Goal: Task Accomplishment & Management: Manage account settings

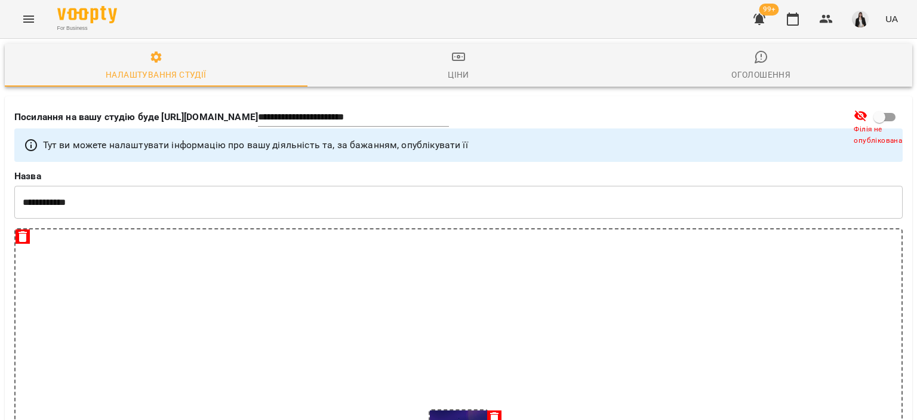
select select "**"
click at [18, 21] on button "Menu" at bounding box center [28, 19] width 29 height 29
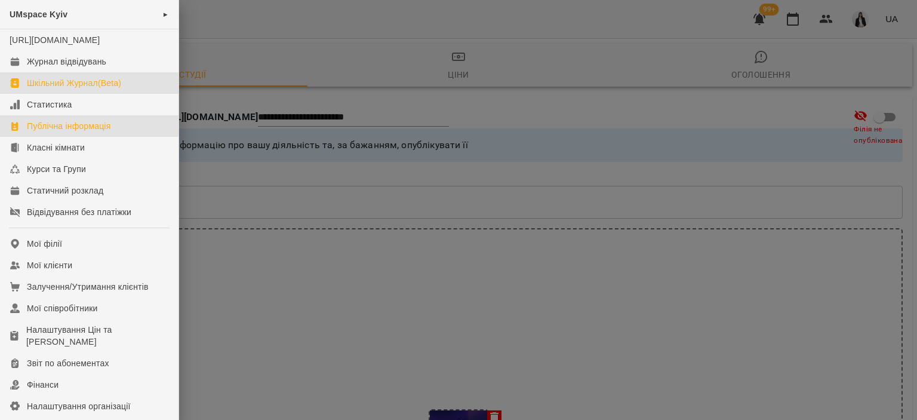
click at [55, 88] on link "Шкільний Журнал(Beta)" at bounding box center [89, 82] width 178 height 21
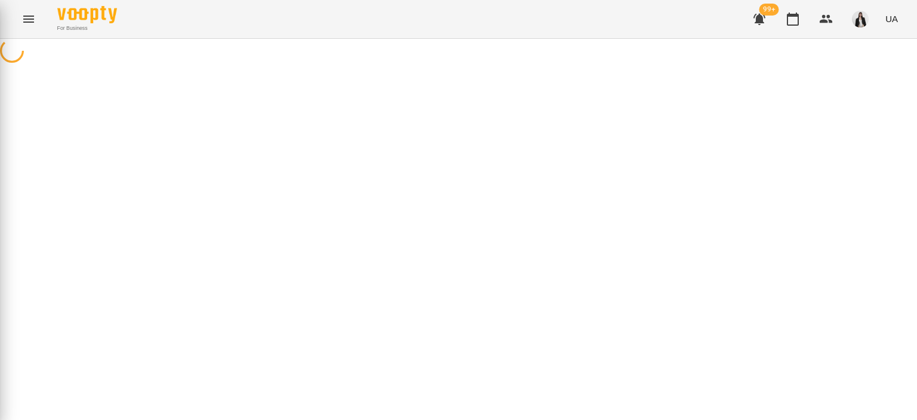
select select "**********"
select select "*******"
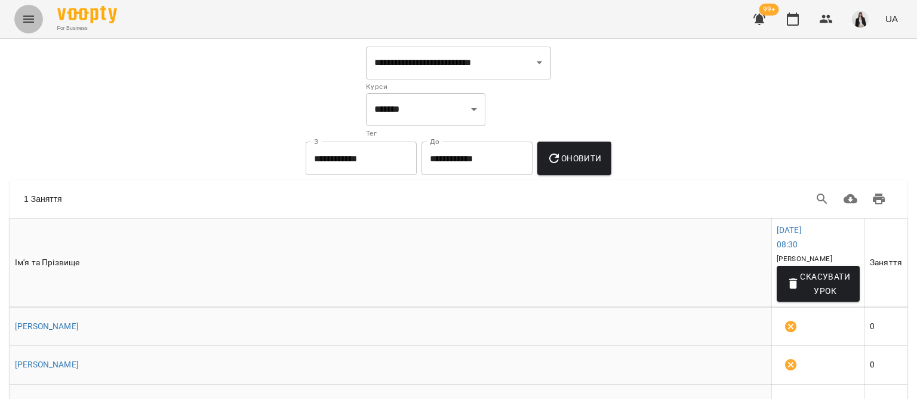
click at [26, 15] on icon "Menu" at bounding box center [28, 19] width 14 height 14
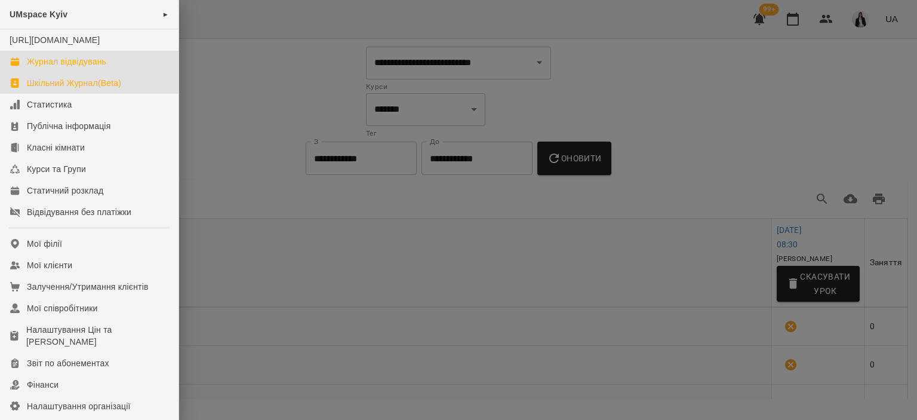
click at [67, 67] on div "Журнал відвідувань" at bounding box center [66, 61] width 79 height 12
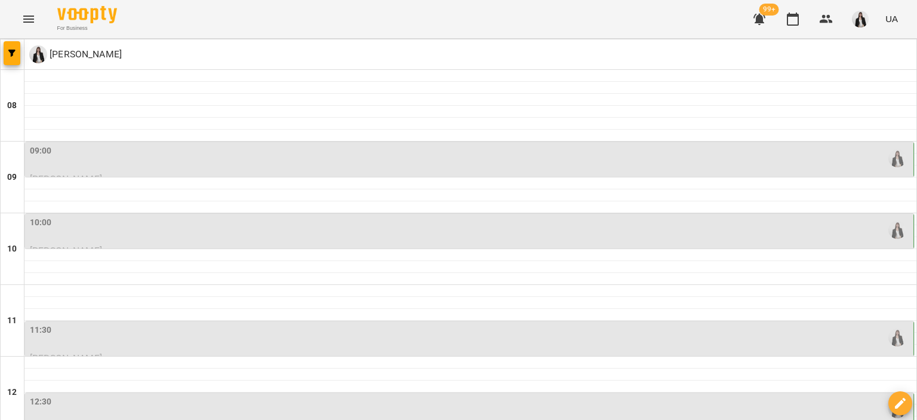
click at [58, 160] on div "09:00" at bounding box center [470, 157] width 881 height 27
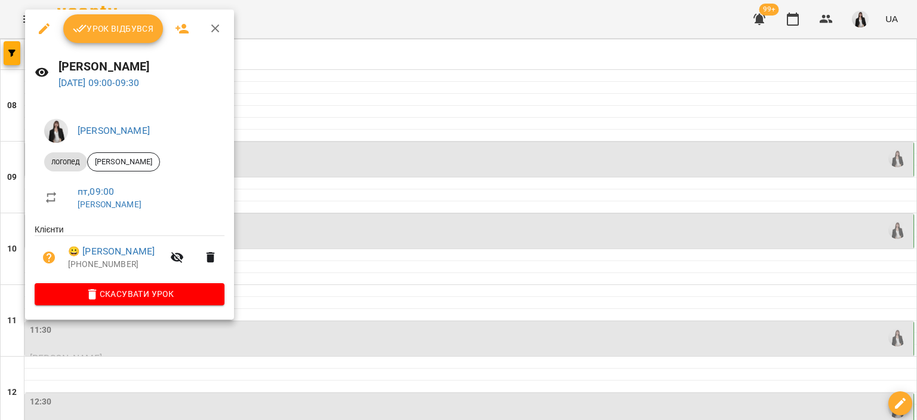
click at [100, 30] on span "Урок відбувся" at bounding box center [113, 28] width 81 height 14
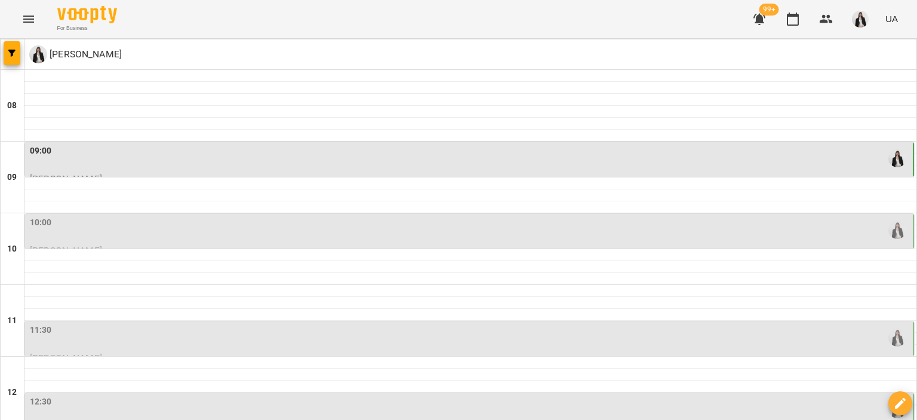
click at [147, 226] on div "10:00" at bounding box center [470, 229] width 881 height 27
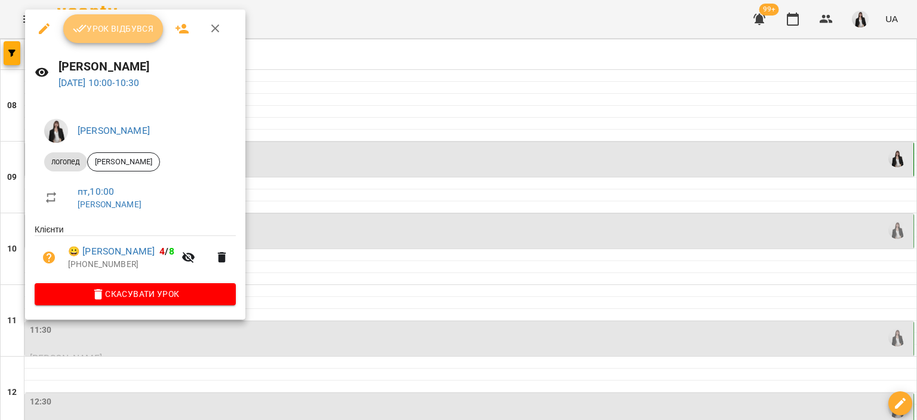
click at [106, 27] on span "Урок відбувся" at bounding box center [113, 28] width 81 height 14
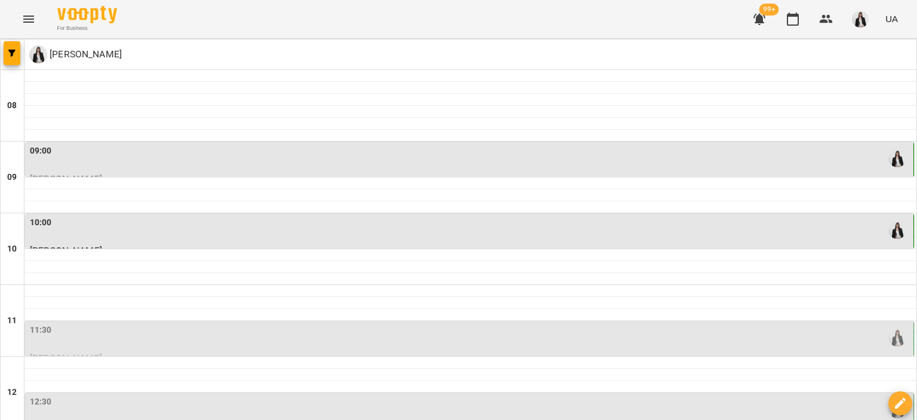
scroll to position [127, 0]
click at [220, 356] on div at bounding box center [470, 362] width 892 height 12
select select "**********"
select select "*******"
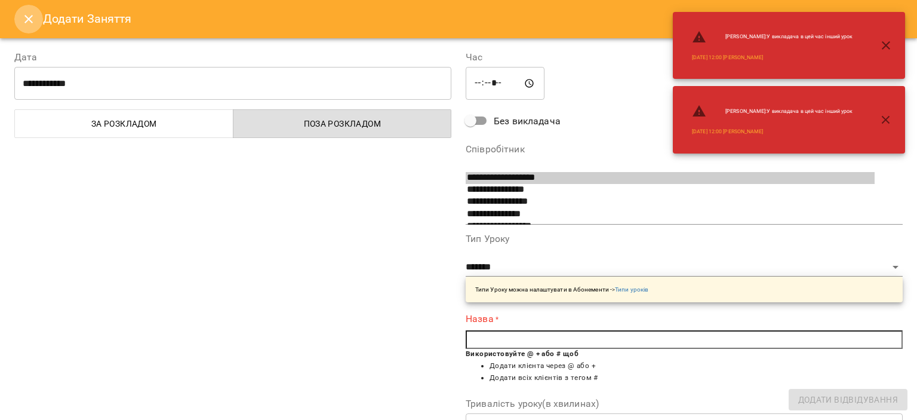
click at [29, 11] on button "Close" at bounding box center [28, 19] width 29 height 29
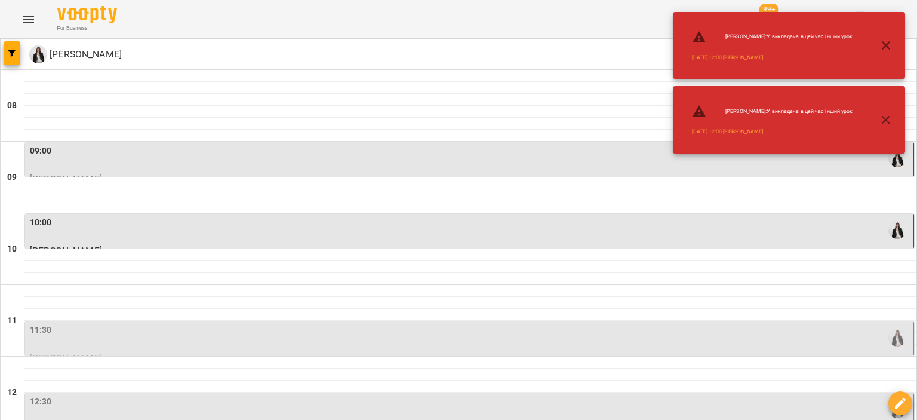
click at [91, 323] on div "11:30" at bounding box center [470, 336] width 881 height 27
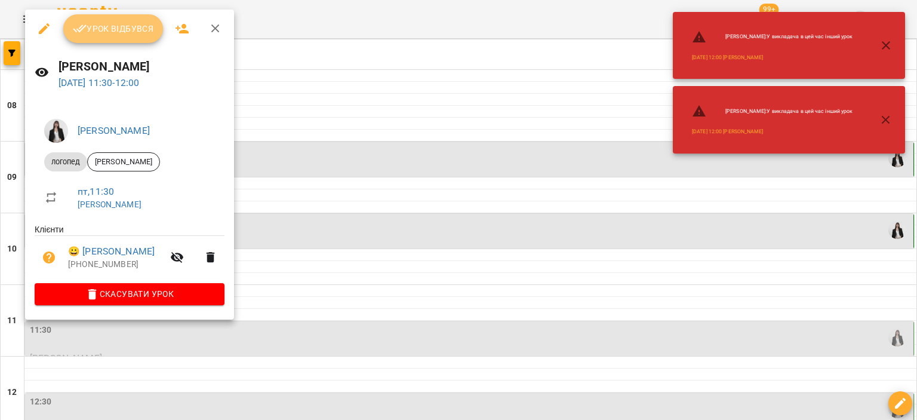
click at [102, 30] on span "Урок відбувся" at bounding box center [113, 28] width 81 height 14
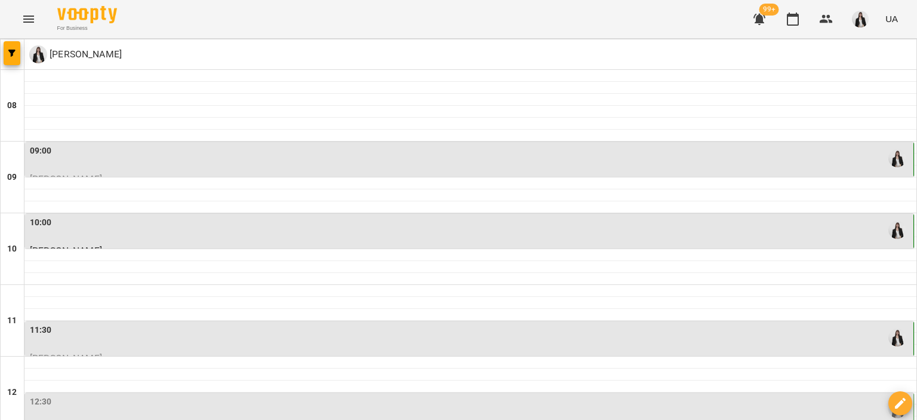
scroll to position [186, 0]
click at [141, 395] on div "12:30" at bounding box center [470, 408] width 881 height 27
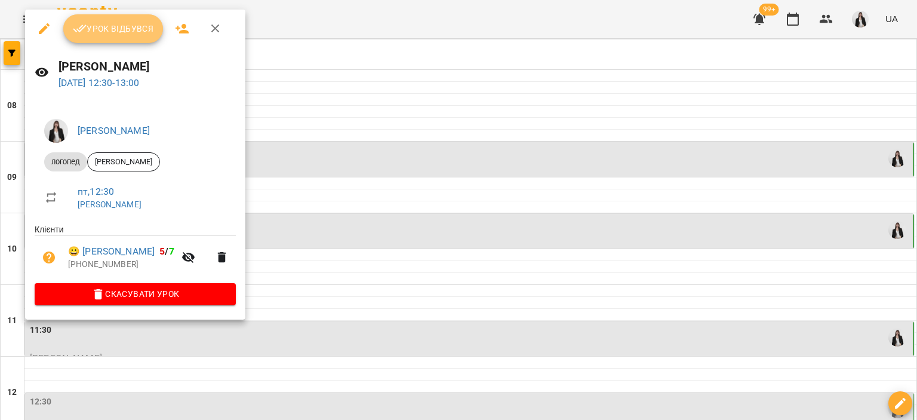
click at [101, 26] on span "Урок відбувся" at bounding box center [113, 28] width 81 height 14
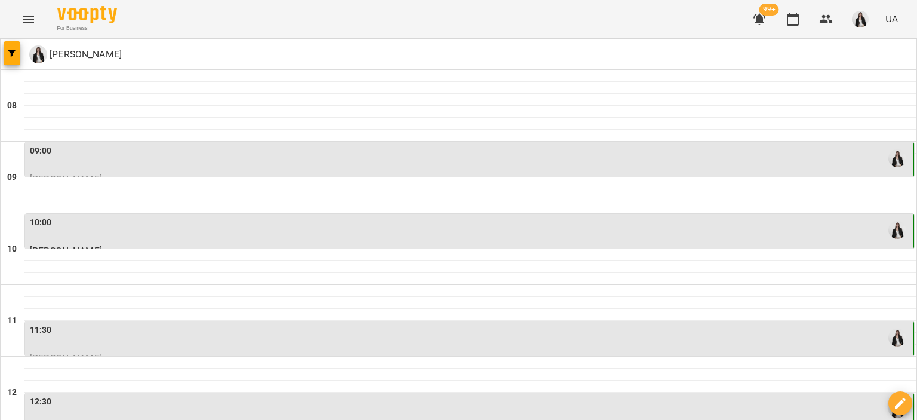
scroll to position [252, 0]
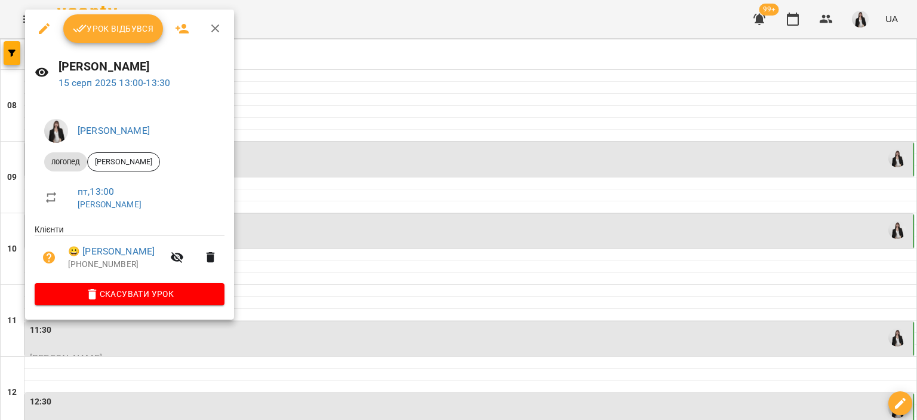
click at [106, 34] on span "Урок відбувся" at bounding box center [113, 28] width 81 height 14
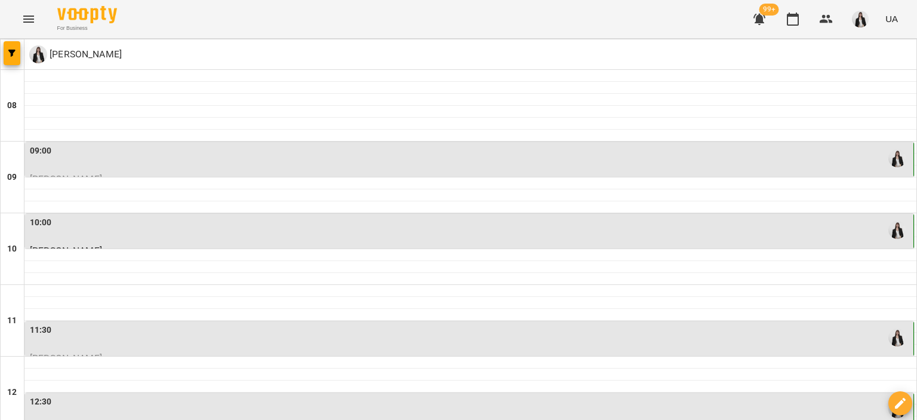
scroll to position [310, 0]
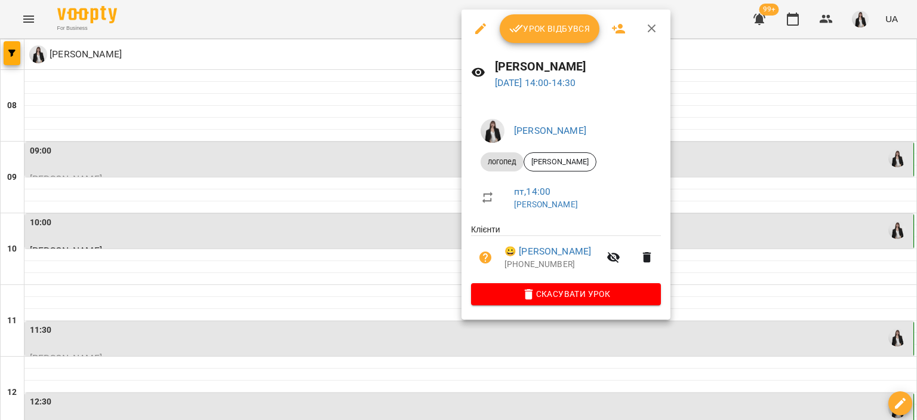
click at [518, 23] on icon "button" at bounding box center [516, 28] width 14 height 14
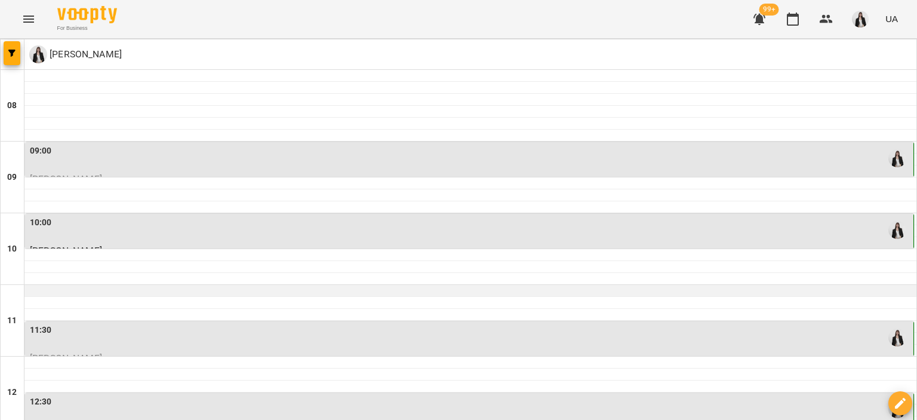
scroll to position [372, 0]
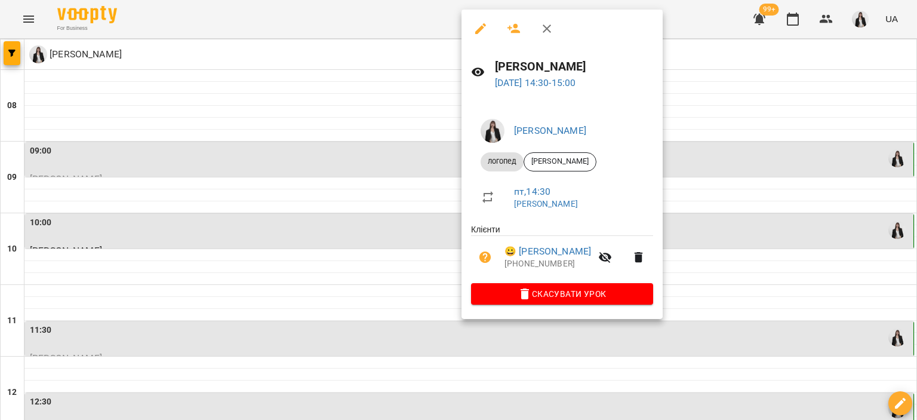
click at [752, 261] on div at bounding box center [458, 210] width 917 height 420
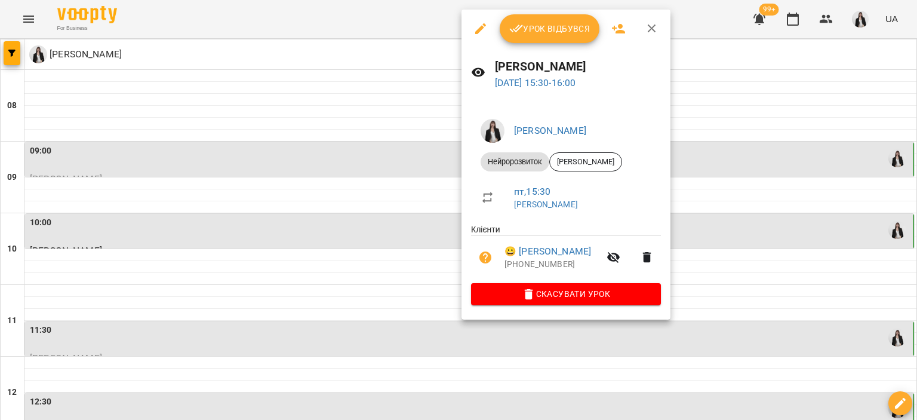
click at [523, 32] on span "Урок відбувся" at bounding box center [549, 28] width 81 height 14
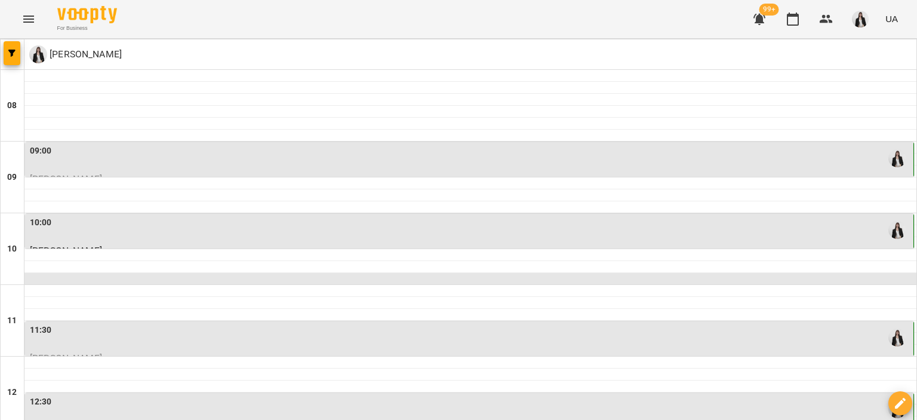
scroll to position [411, 0]
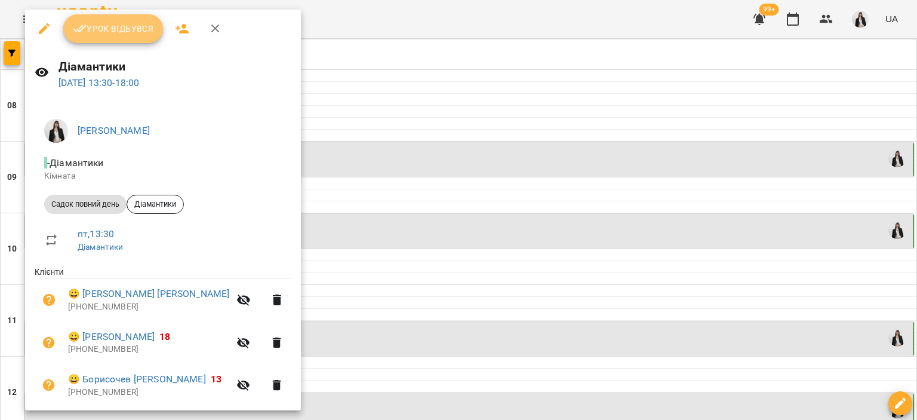
click at [94, 27] on span "Урок відбувся" at bounding box center [113, 28] width 81 height 14
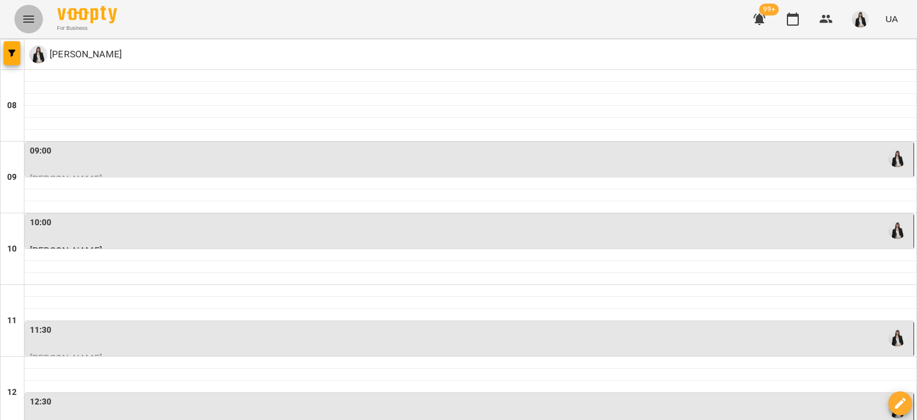
click at [29, 23] on icon "Menu" at bounding box center [28, 19] width 14 height 14
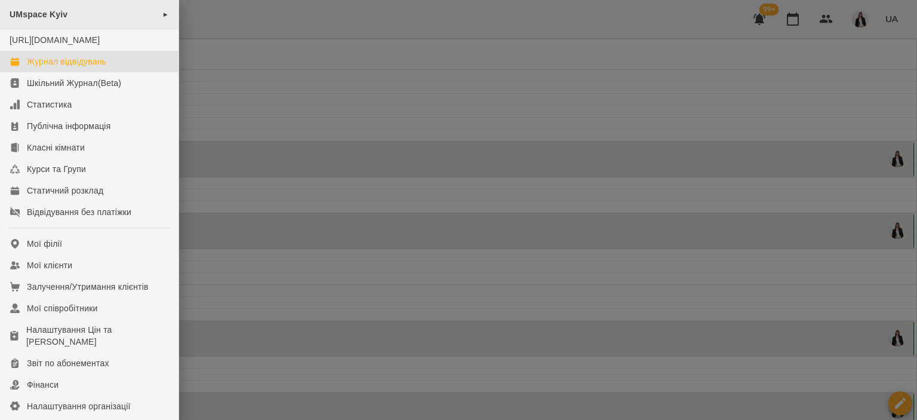
click at [162, 14] on span "►" at bounding box center [165, 15] width 7 height 10
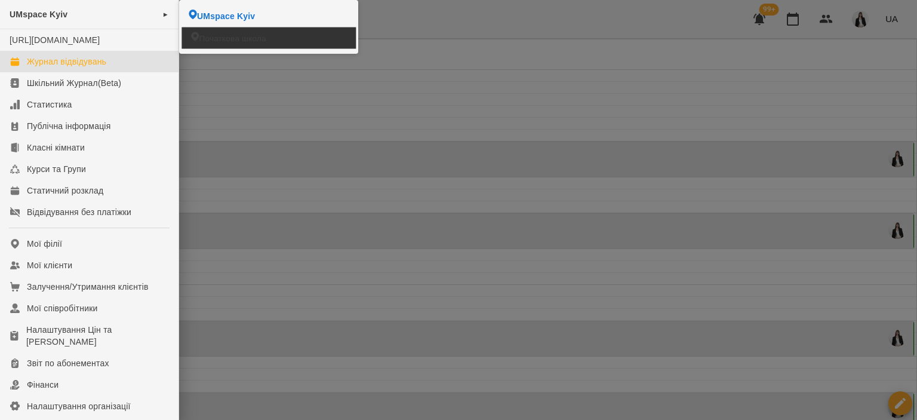
click at [211, 43] on span "Початкова школа" at bounding box center [232, 37] width 67 height 11
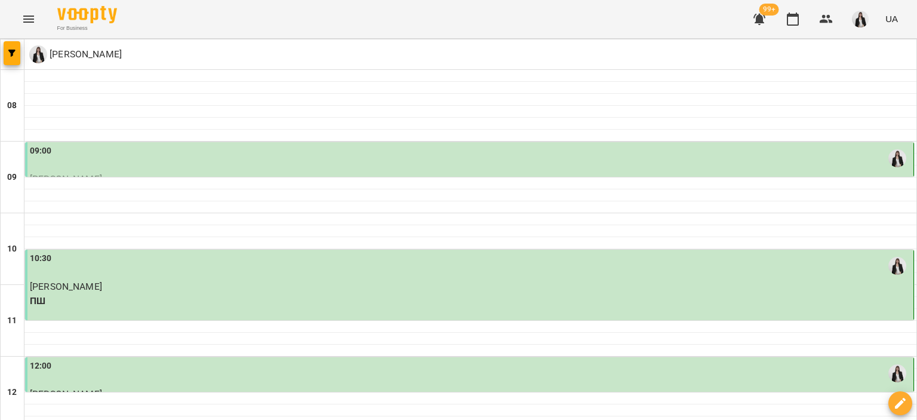
click at [101, 165] on div "09:00" at bounding box center [470, 157] width 881 height 27
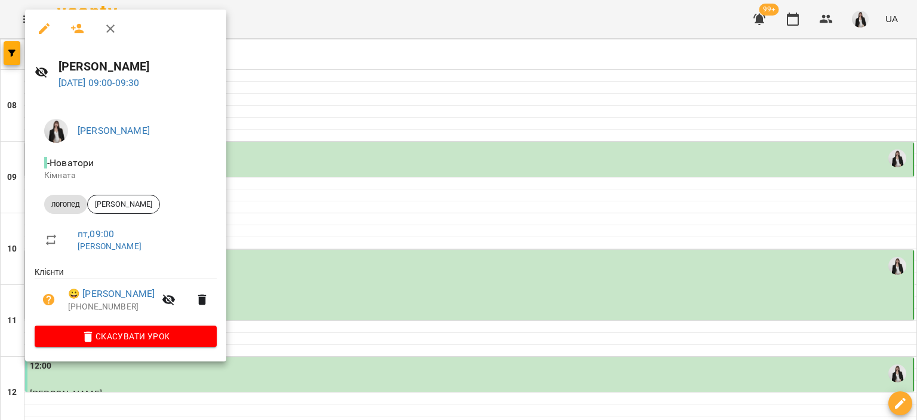
click at [273, 95] on div at bounding box center [458, 210] width 917 height 420
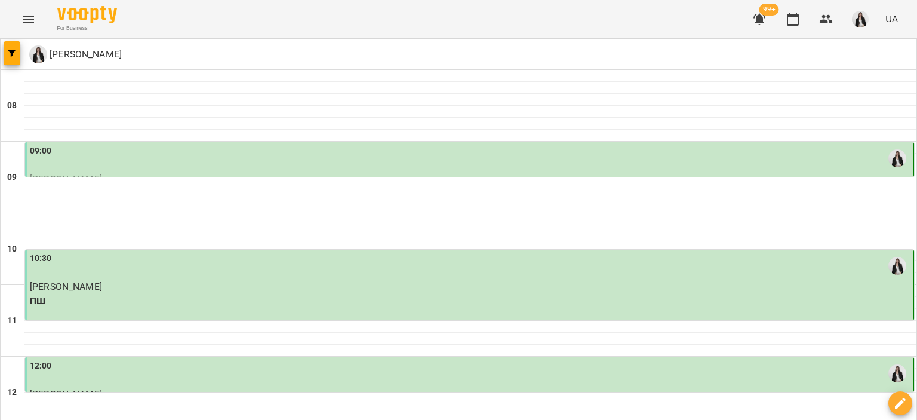
scroll to position [248, 0]
click at [201, 359] on div "12:00" at bounding box center [470, 372] width 881 height 27
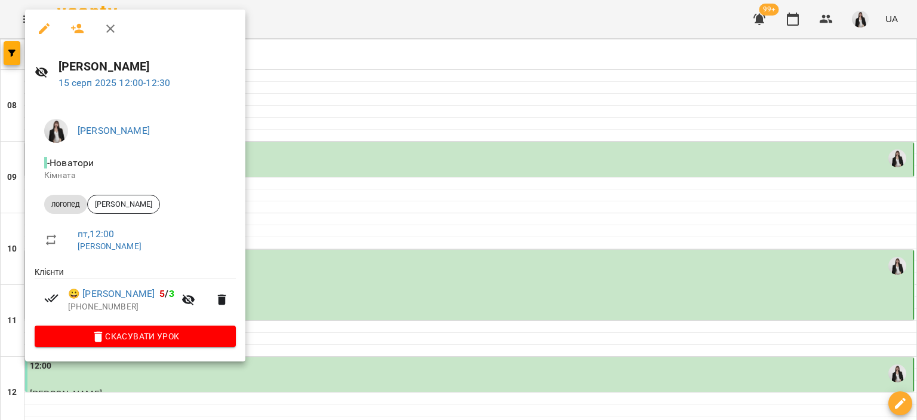
click at [315, 220] on div at bounding box center [458, 210] width 917 height 420
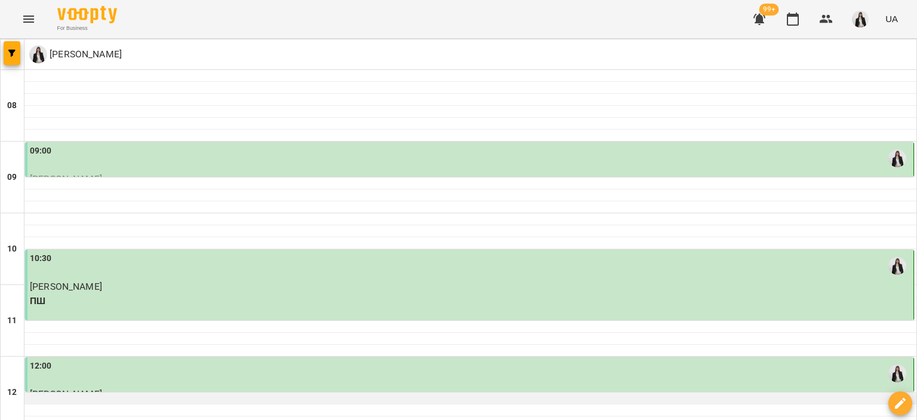
scroll to position [0, 0]
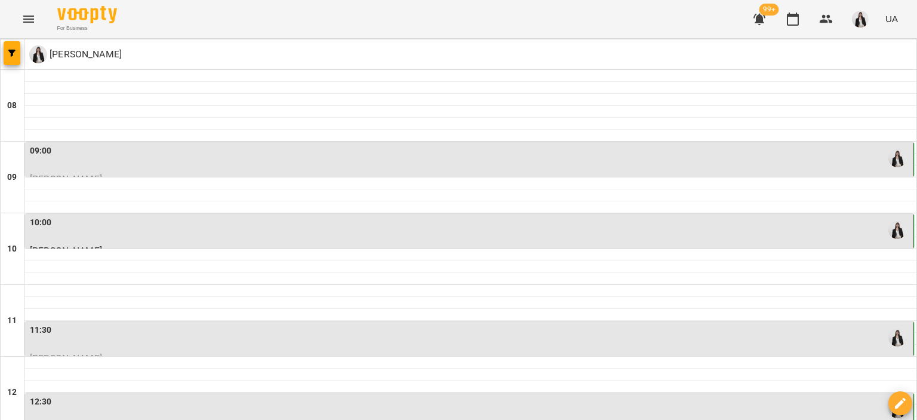
click at [72, 169] on div "09:00" at bounding box center [470, 157] width 881 height 27
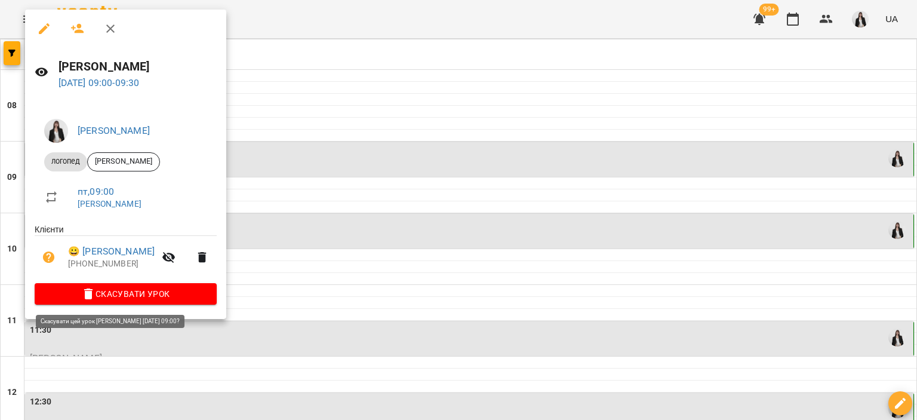
click at [151, 294] on span "Скасувати Урок" at bounding box center [125, 293] width 163 height 14
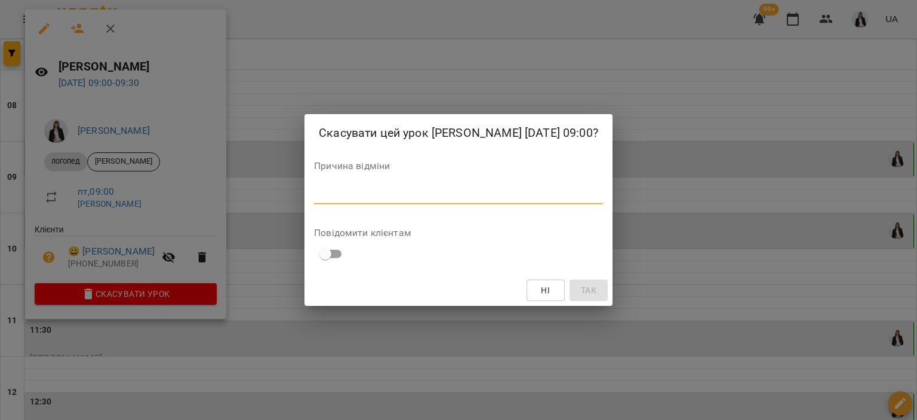
click at [381, 195] on textarea at bounding box center [458, 194] width 289 height 11
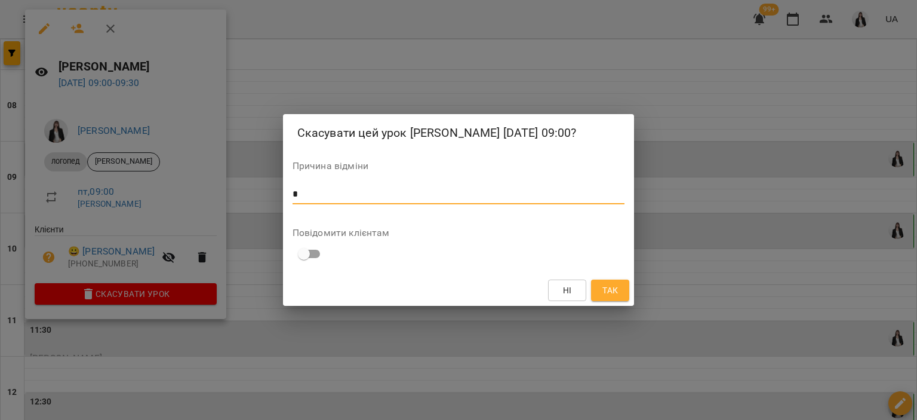
type textarea "*"
drag, startPoint x: 616, startPoint y: 288, endPoint x: 631, endPoint y: 84, distance: 204.6
click at [631, 84] on div "Скасувати цей урок Коваленко Аміна 15 серп 2025 09:00? Причина відміни * * Пові…" at bounding box center [458, 210] width 917 height 420
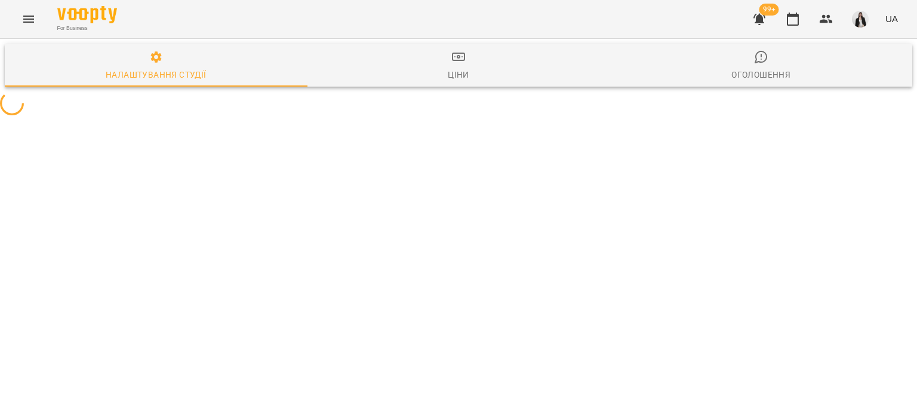
click at [33, 20] on icon "Menu" at bounding box center [28, 19] width 14 height 14
select select "**"
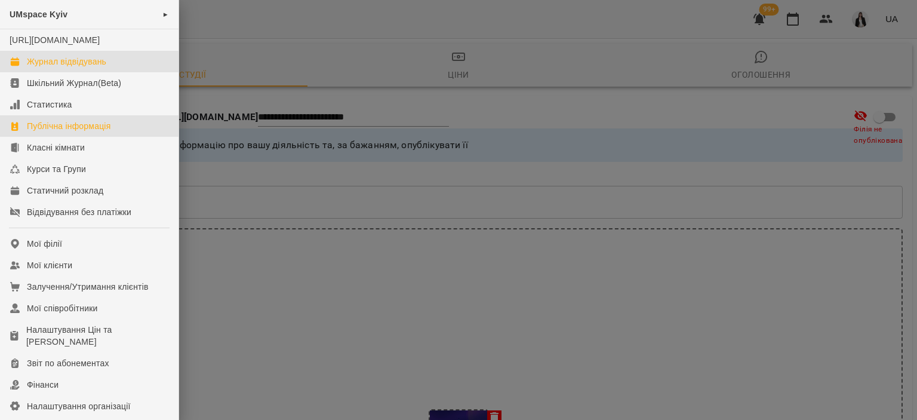
click at [48, 72] on link "Журнал відвідувань" at bounding box center [89, 61] width 178 height 21
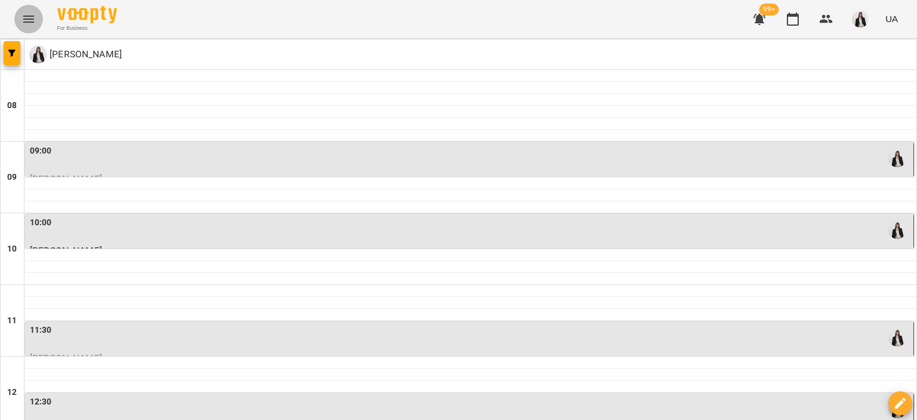
click at [30, 20] on icon "Menu" at bounding box center [28, 19] width 14 height 14
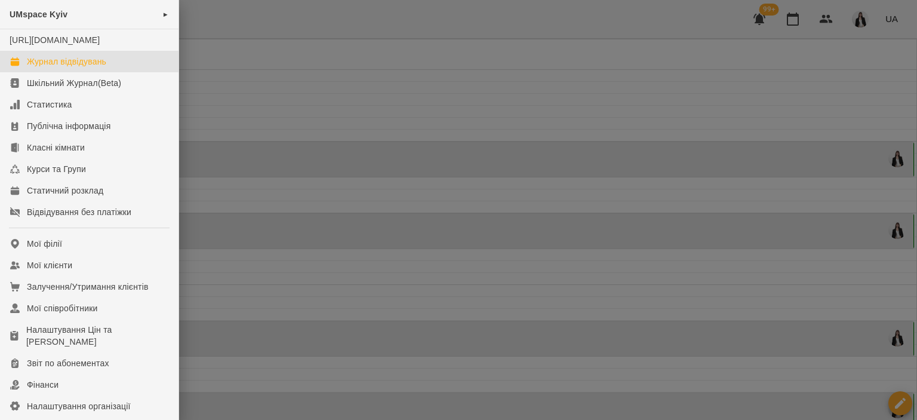
click at [229, 28] on div at bounding box center [458, 210] width 917 height 420
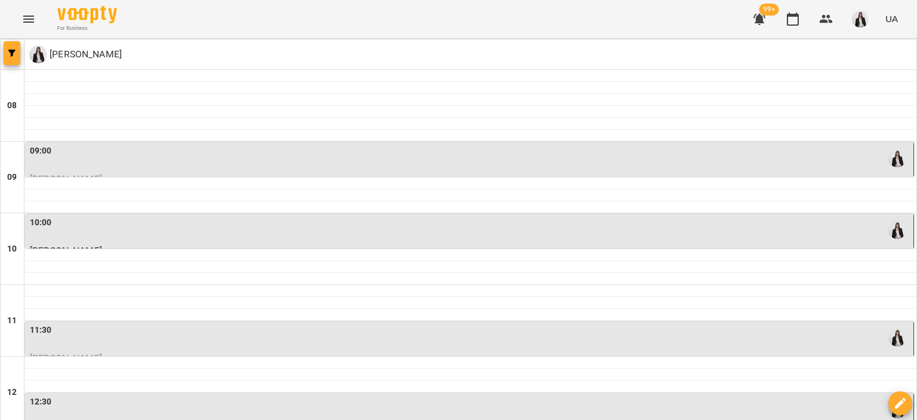
click at [6, 57] on button "button" at bounding box center [12, 53] width 17 height 24
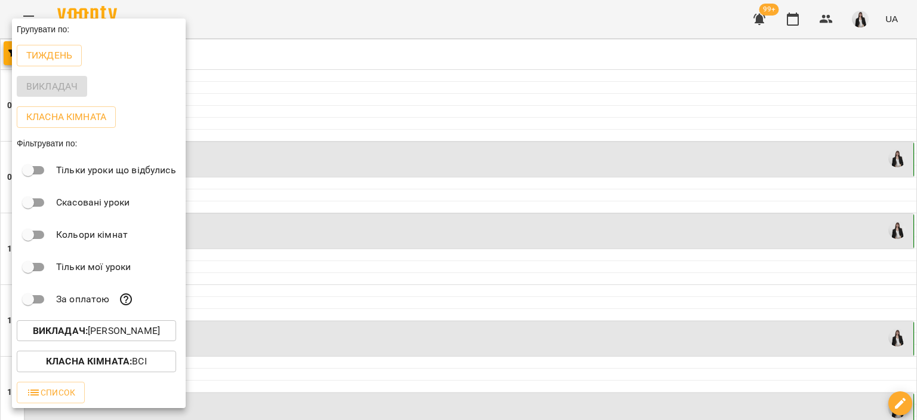
click at [55, 93] on div "Викладач" at bounding box center [99, 86] width 174 height 31
click at [76, 335] on b "Викладач :" at bounding box center [60, 330] width 55 height 11
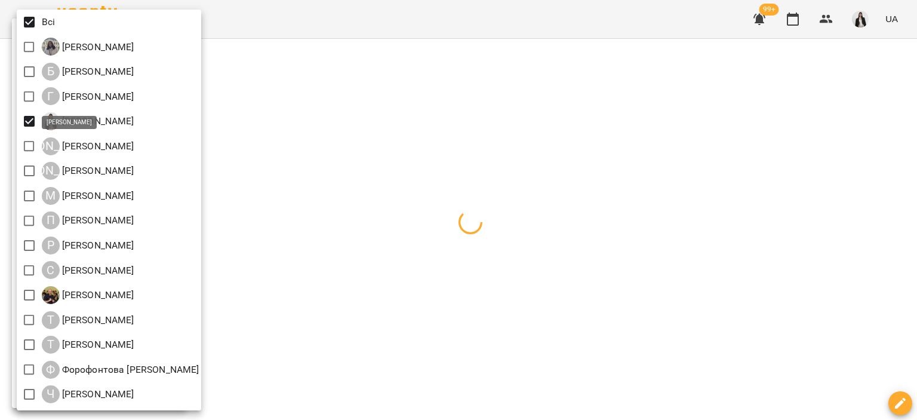
click at [240, 23] on div at bounding box center [458, 210] width 917 height 420
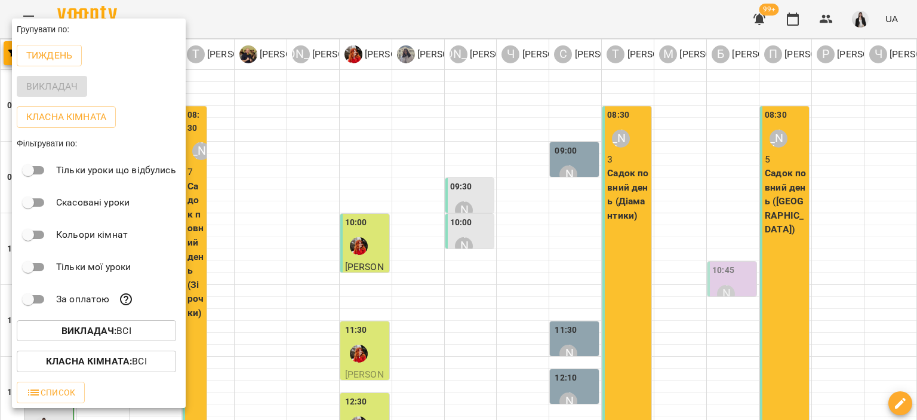
click at [205, 17] on div at bounding box center [458, 210] width 917 height 420
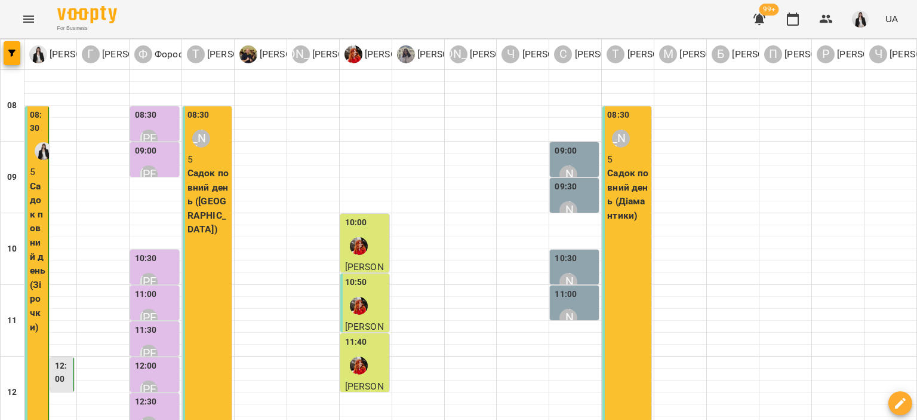
scroll to position [660, 0]
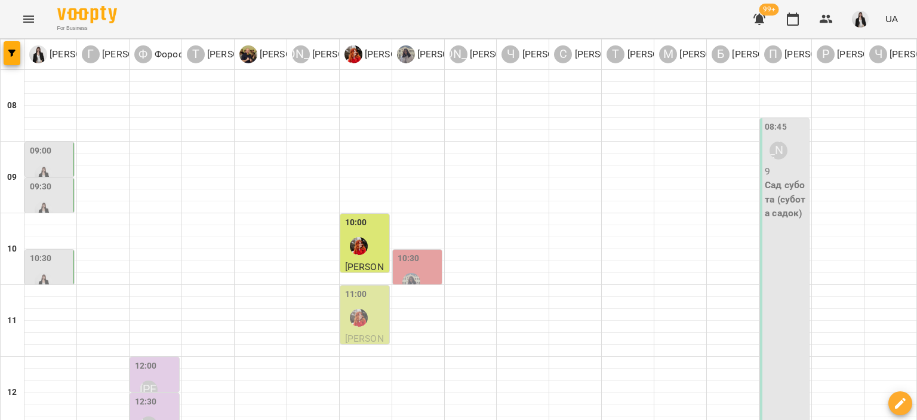
scroll to position [301, 0]
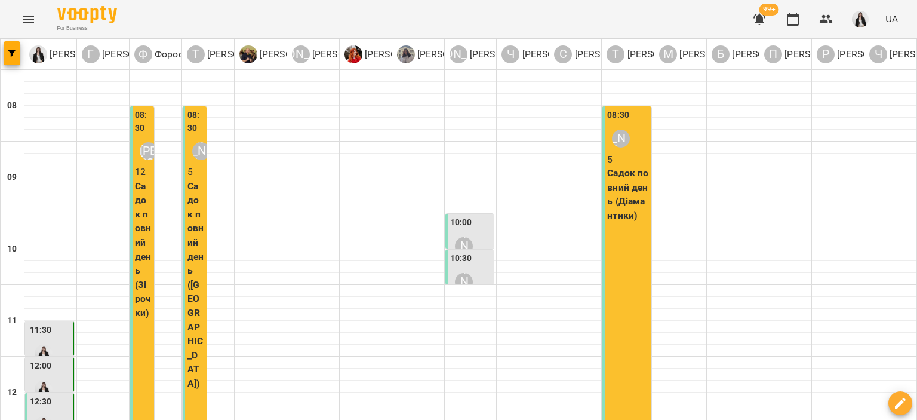
scroll to position [186, 0]
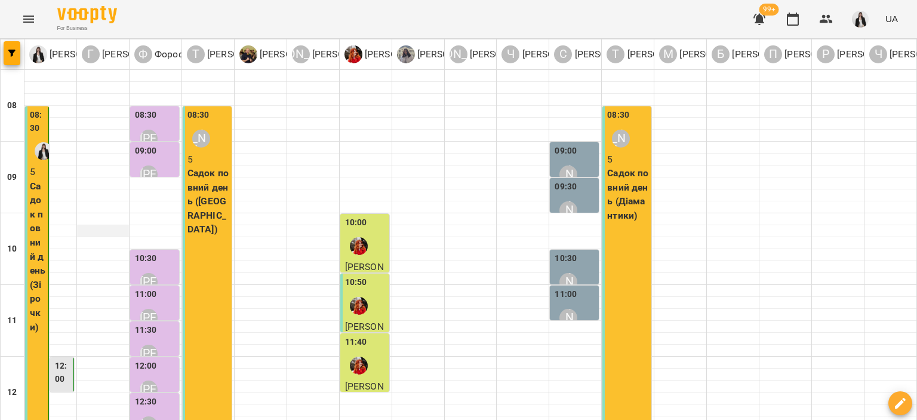
scroll to position [388, 0]
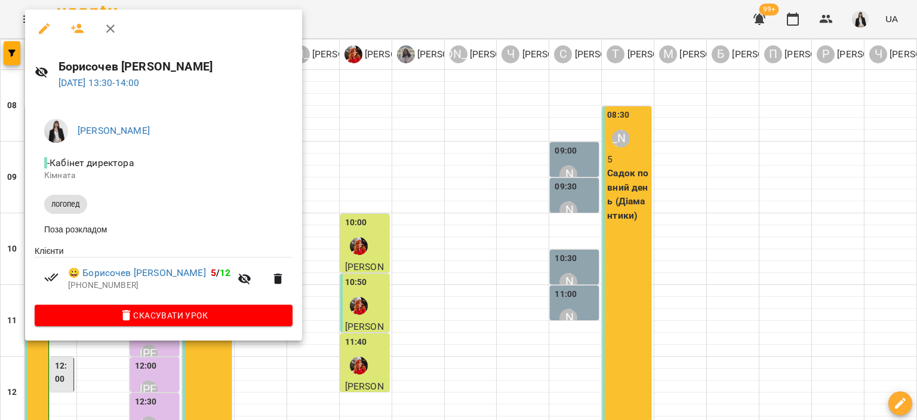
click at [328, 209] on div at bounding box center [458, 210] width 917 height 420
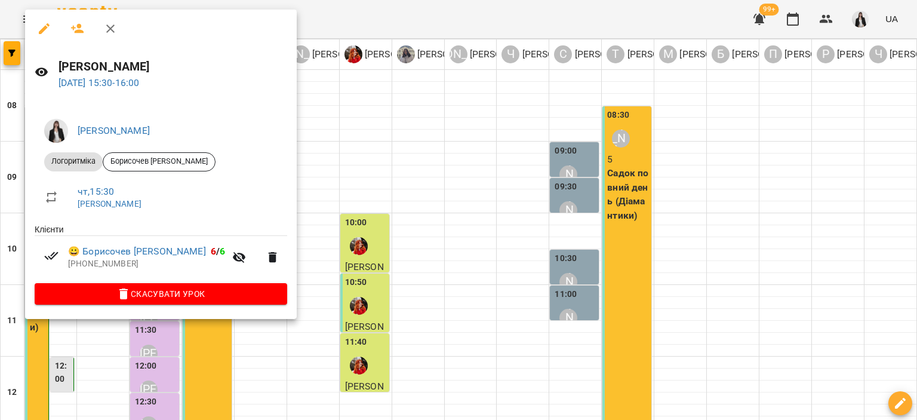
click at [317, 187] on div at bounding box center [458, 210] width 917 height 420
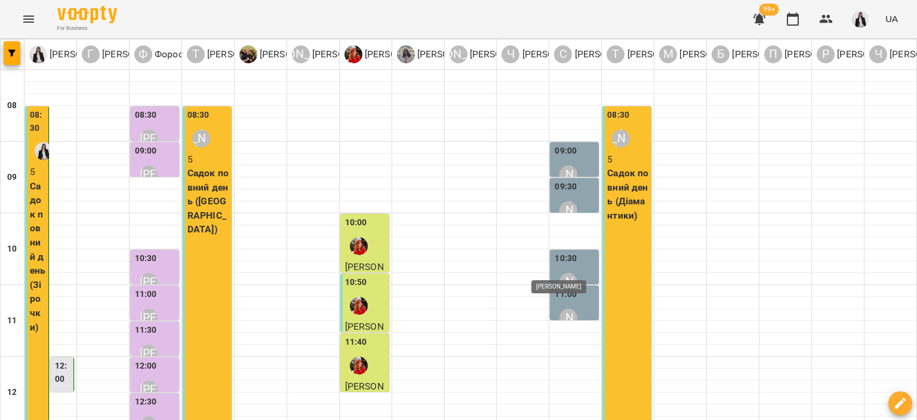
scroll to position [0, 0]
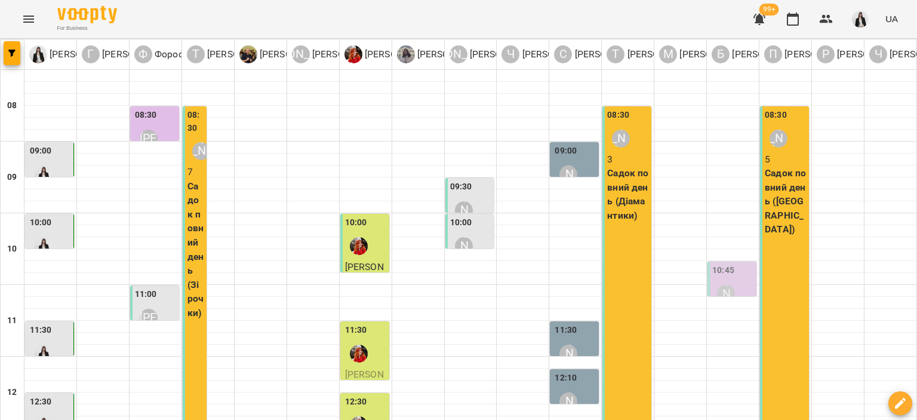
click at [55, 161] on div at bounding box center [43, 174] width 27 height 27
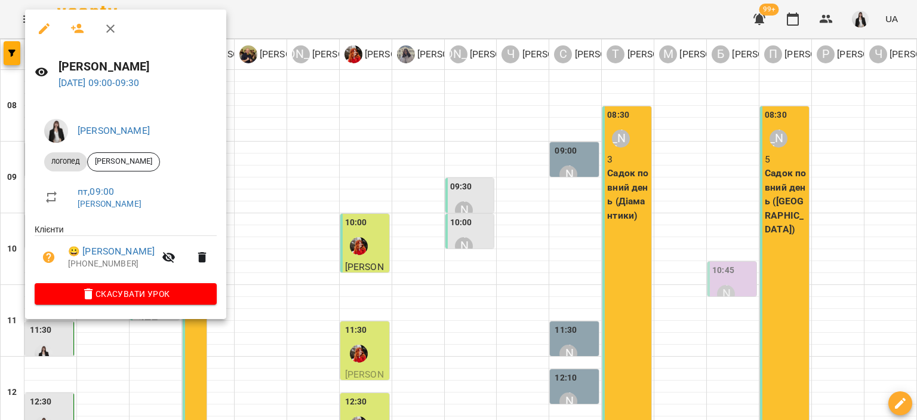
drag, startPoint x: 241, startPoint y: 8, endPoint x: 233, endPoint y: 13, distance: 9.1
click at [243, 9] on div at bounding box center [458, 210] width 917 height 420
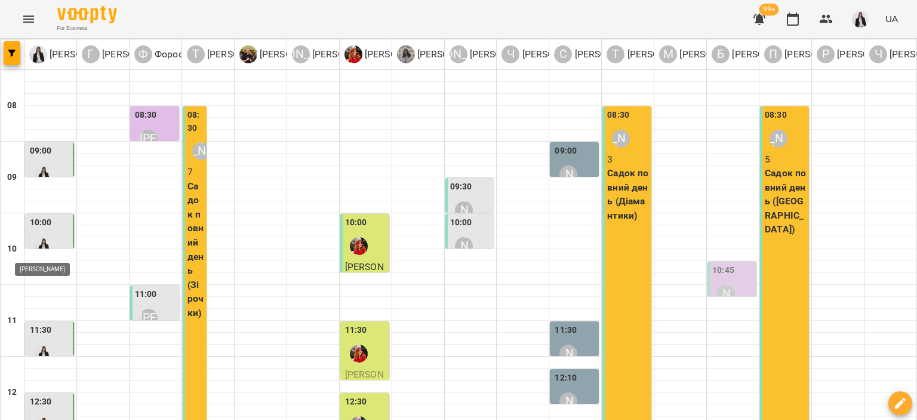
click at [39, 245] on img "Коваленко Аміна" at bounding box center [44, 246] width 18 height 18
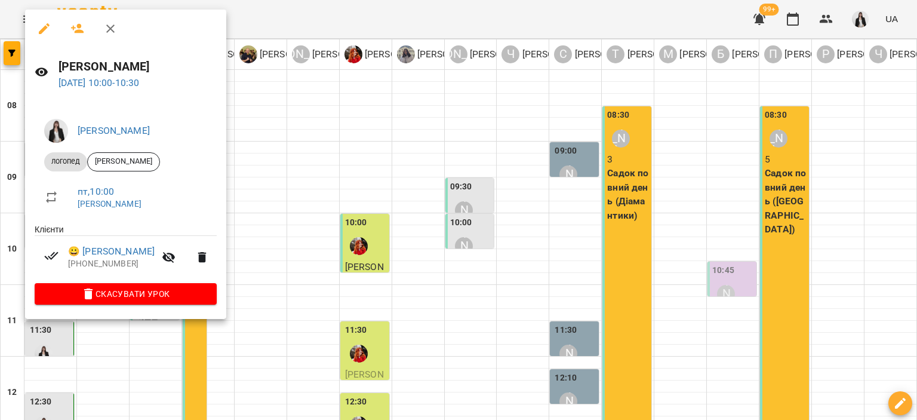
click at [269, 17] on div at bounding box center [458, 210] width 917 height 420
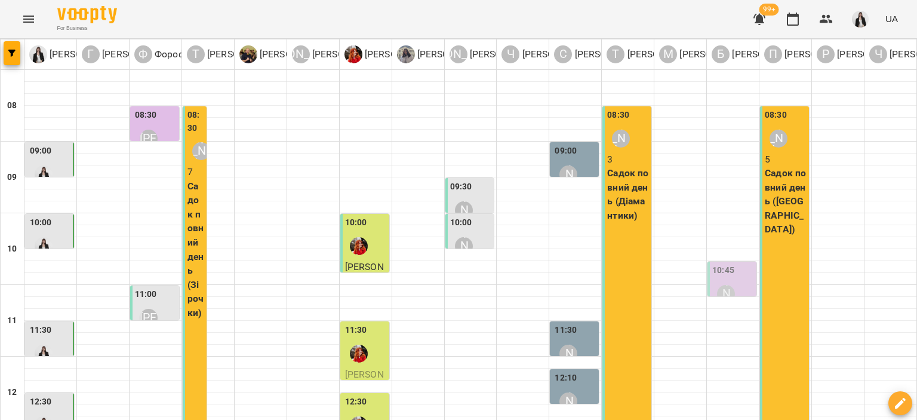
scroll to position [241, 0]
click at [20, 55] on span "button" at bounding box center [12, 53] width 17 height 7
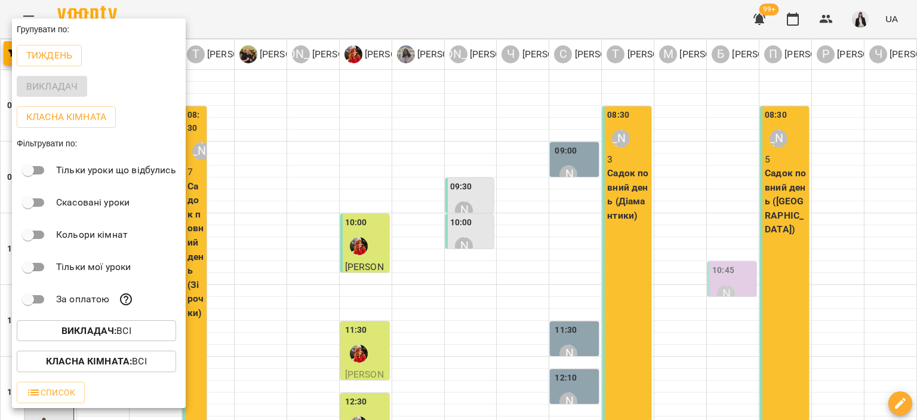
click at [103, 335] on b "Викладач :" at bounding box center [88, 330] width 55 height 11
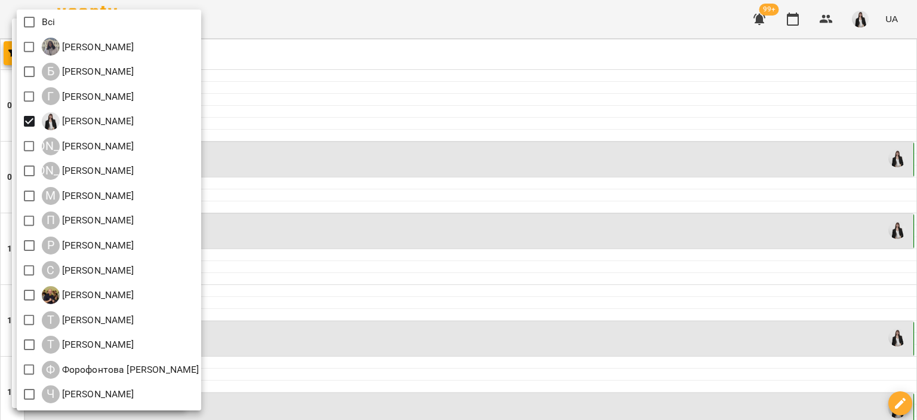
click at [189, 188] on div at bounding box center [458, 210] width 917 height 420
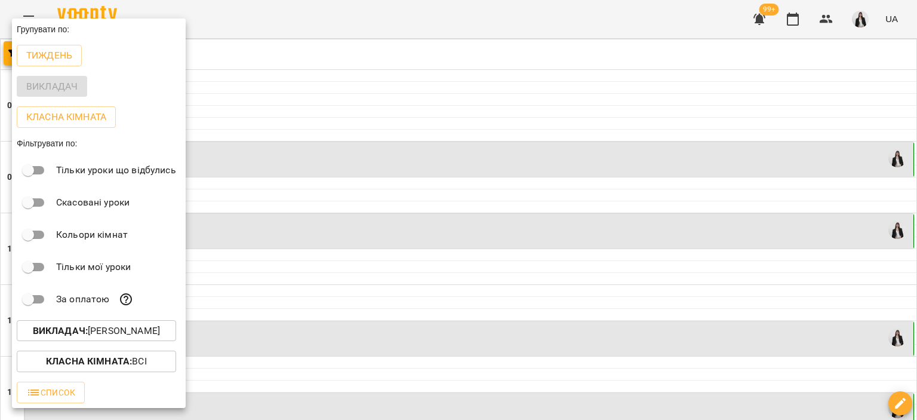
click at [229, 18] on div at bounding box center [458, 210] width 917 height 420
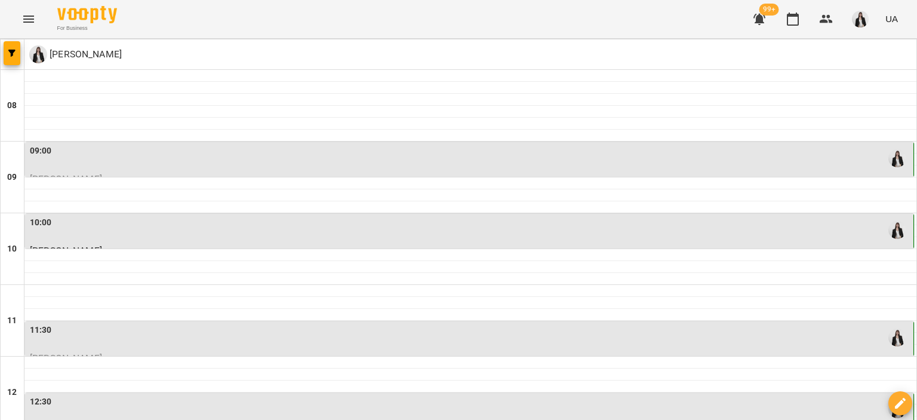
scroll to position [624, 0]
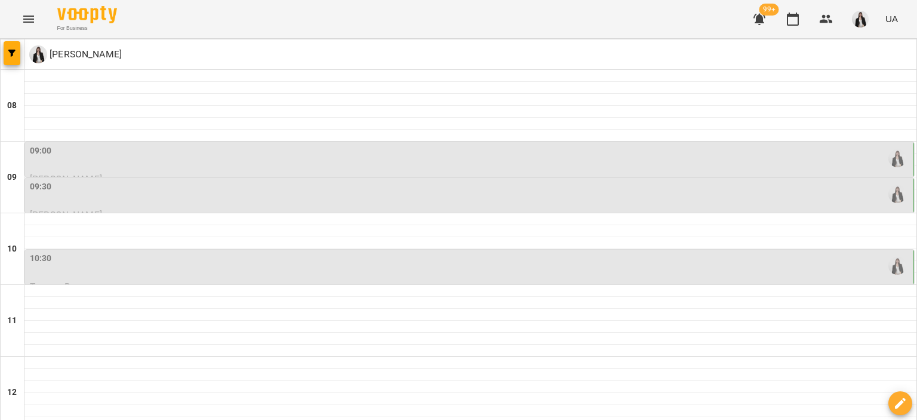
click at [440, 169] on div "09:00" at bounding box center [470, 157] width 881 height 27
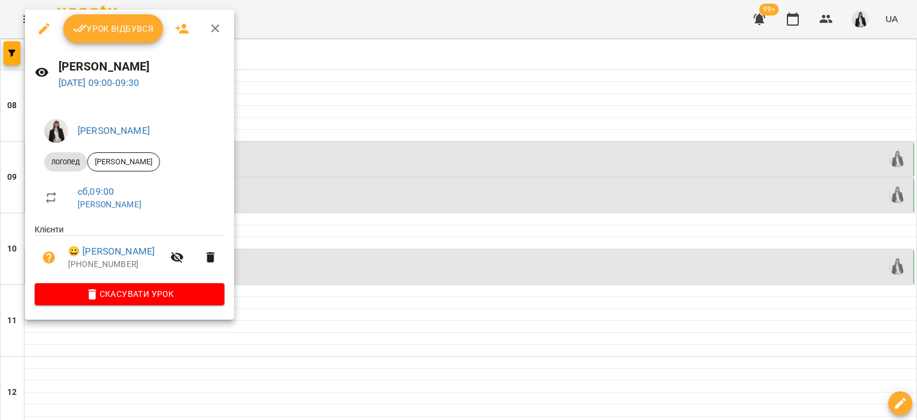
click at [119, 36] on button "Урок відбувся" at bounding box center [113, 28] width 100 height 29
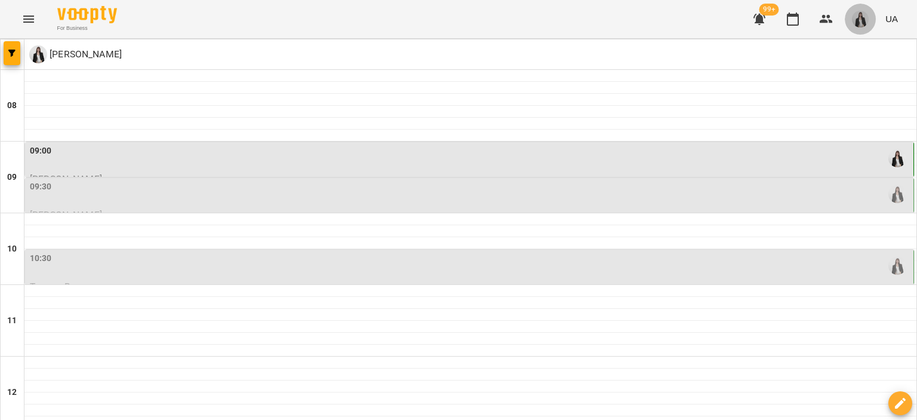
click at [854, 21] on img "button" at bounding box center [860, 19] width 17 height 17
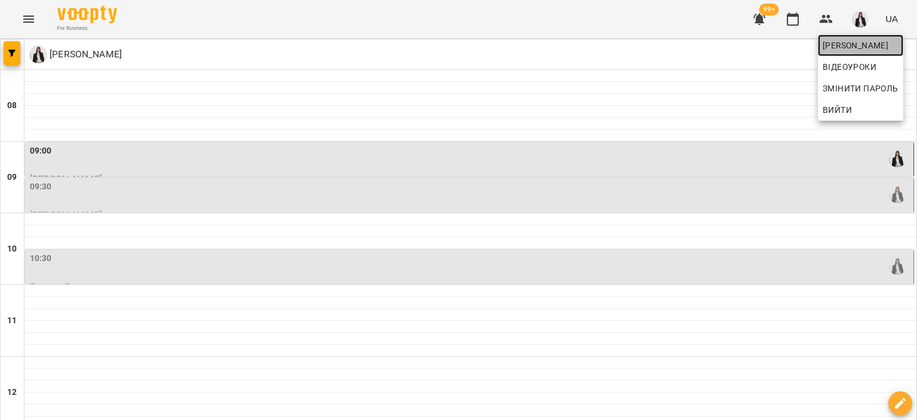
click at [818, 47] on link "[PERSON_NAME]" at bounding box center [860, 45] width 85 height 21
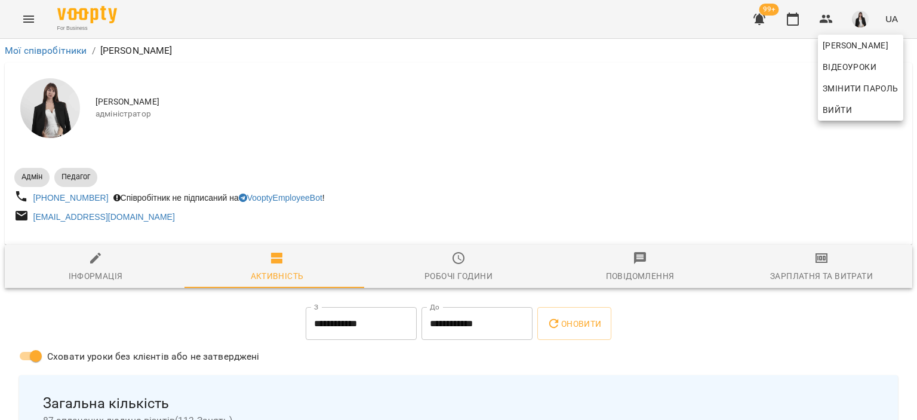
click at [107, 279] on div at bounding box center [458, 210] width 917 height 420
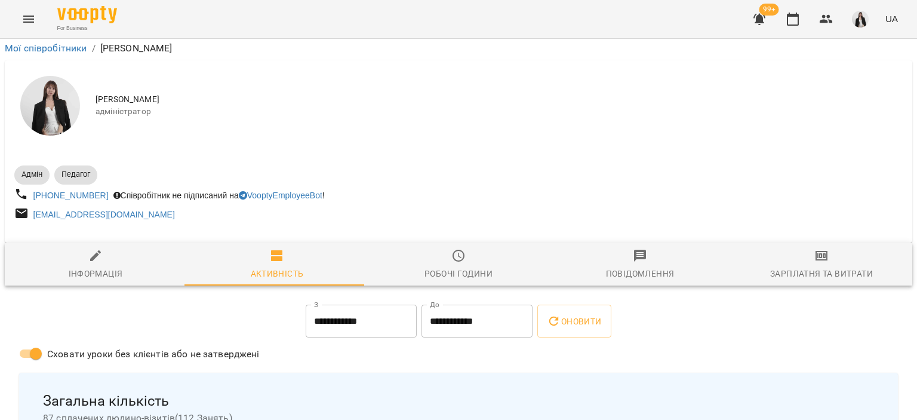
scroll to position [165, 0]
click at [189, 411] on span "87 сплачених людино-візитів ( 112 Занять )" at bounding box center [458, 418] width 831 height 14
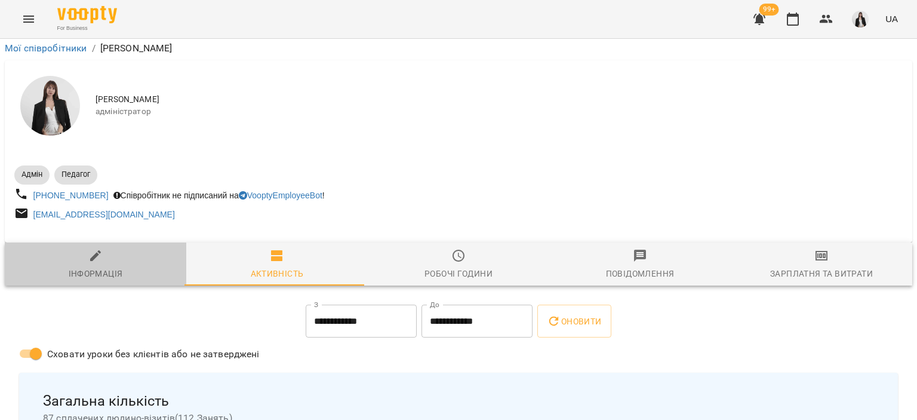
click at [110, 266] on div "Інформація" at bounding box center [96, 273] width 54 height 14
select select "**"
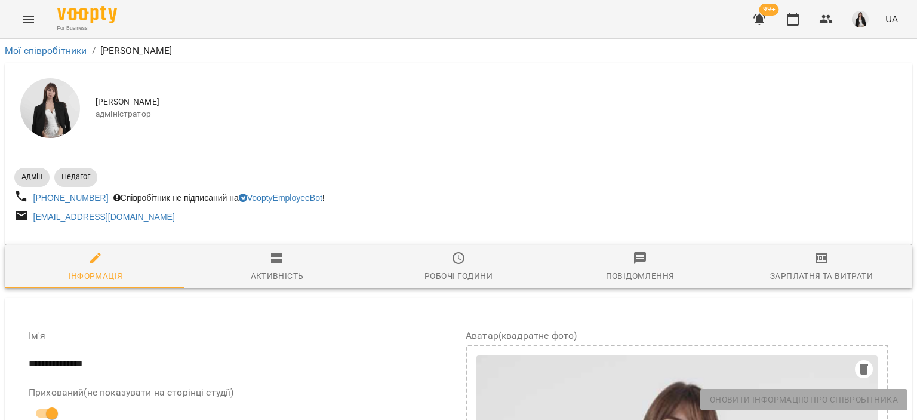
scroll to position [0, 0]
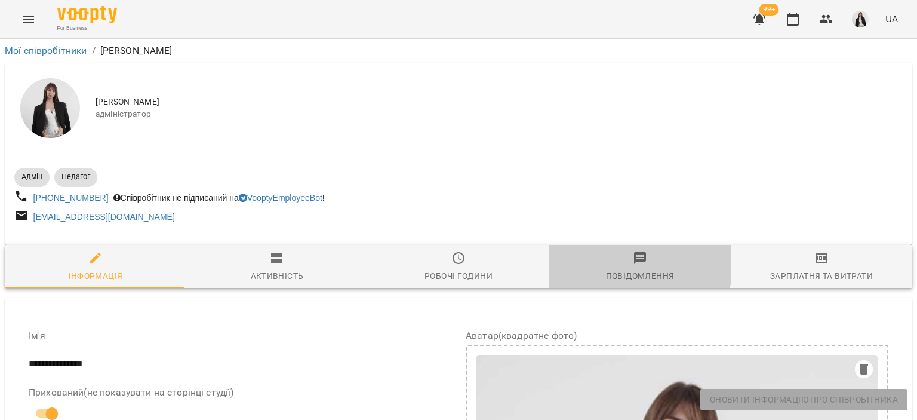
click at [624, 258] on span "Повідомлення" at bounding box center [639, 267] width 167 height 32
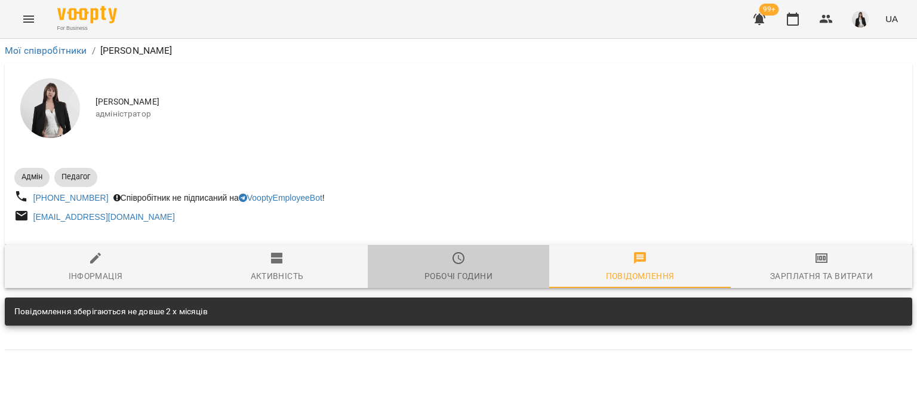
click at [480, 259] on span "Робочі години" at bounding box center [458, 267] width 167 height 32
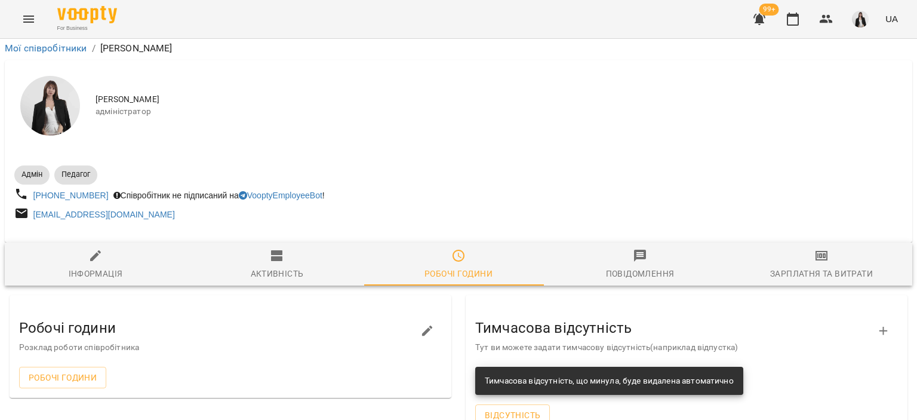
scroll to position [150, 0]
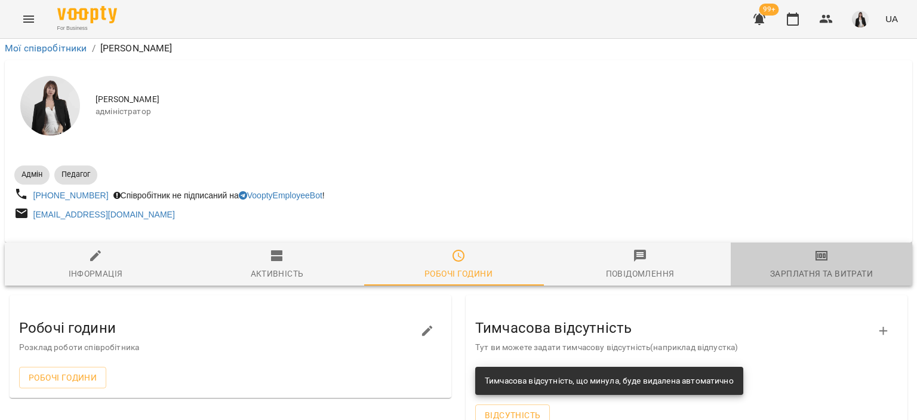
click at [816, 266] on div "Зарплатня та Витрати" at bounding box center [821, 273] width 103 height 14
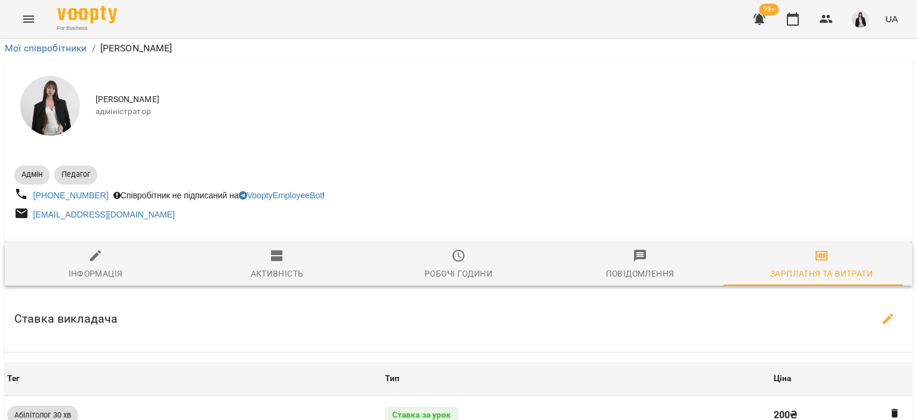
scroll to position [627, 0]
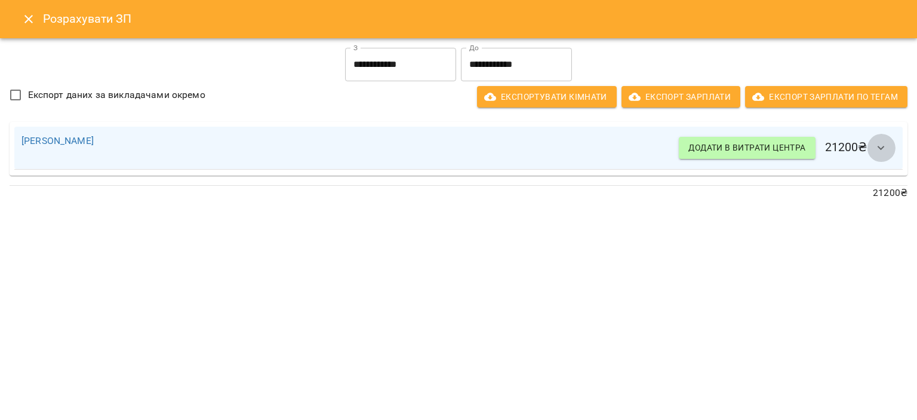
click at [883, 154] on icon "button" at bounding box center [881, 148] width 14 height 14
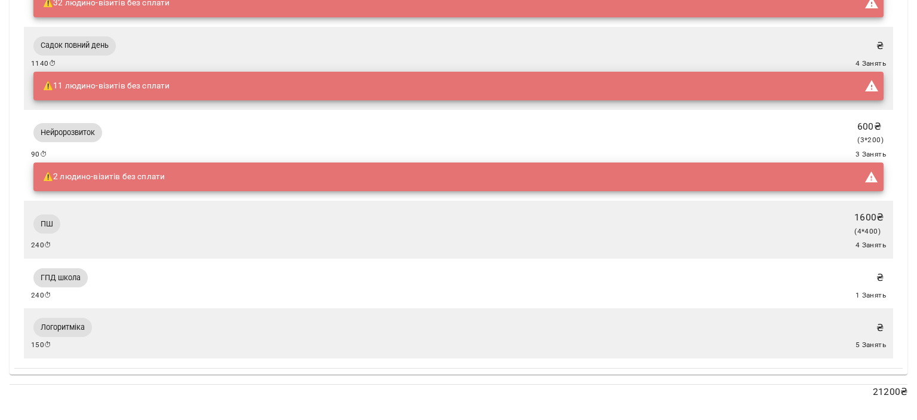
scroll to position [0, 0]
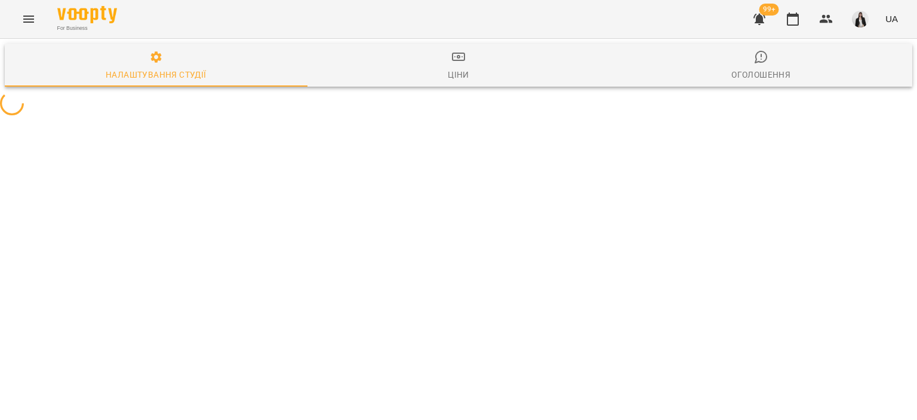
select select "**"
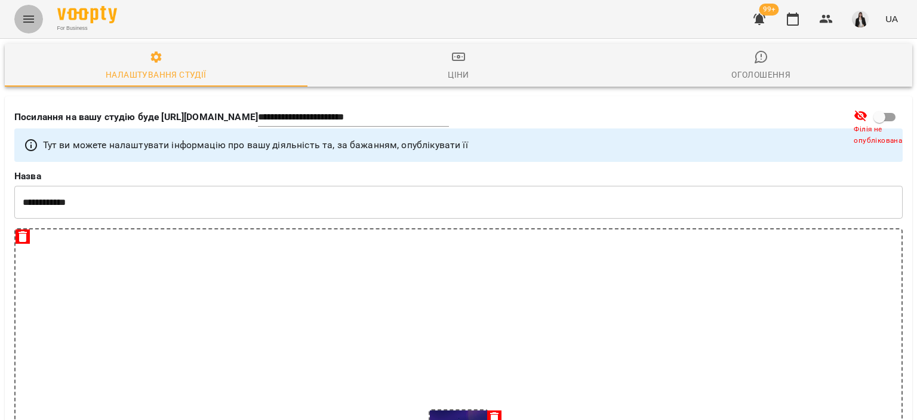
click at [33, 26] on button "Menu" at bounding box center [28, 19] width 29 height 29
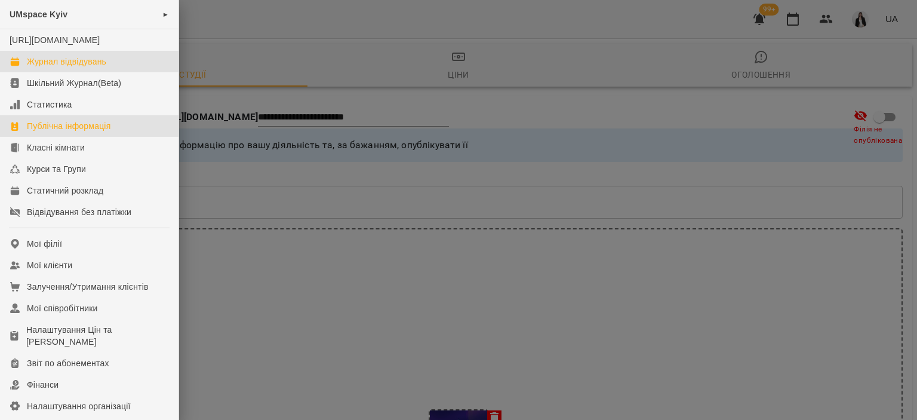
click at [63, 67] on div "Журнал відвідувань" at bounding box center [66, 61] width 79 height 12
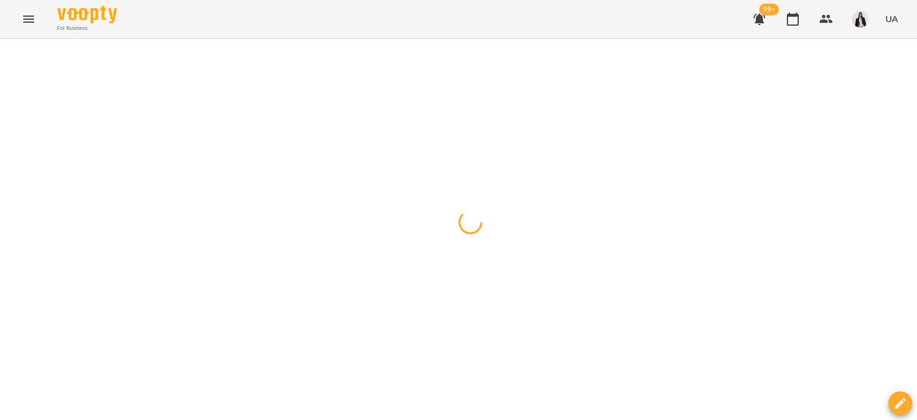
click at [26, 12] on icon "Menu" at bounding box center [28, 19] width 14 height 14
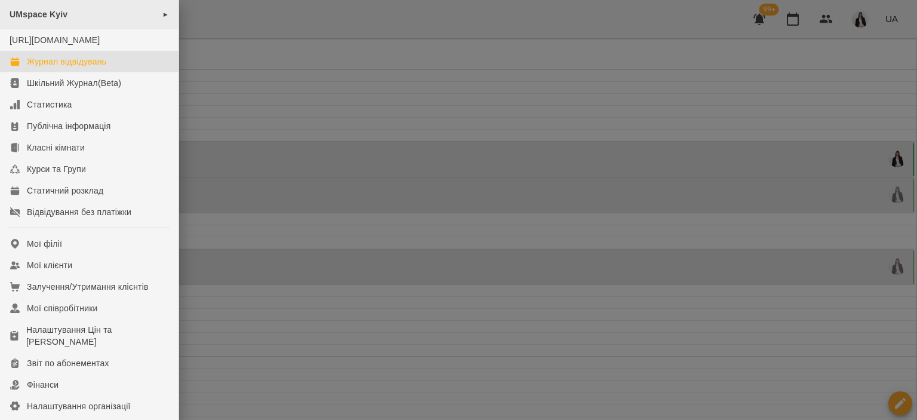
click at [165, 11] on div "UMspace Kyiv ►" at bounding box center [89, 14] width 178 height 29
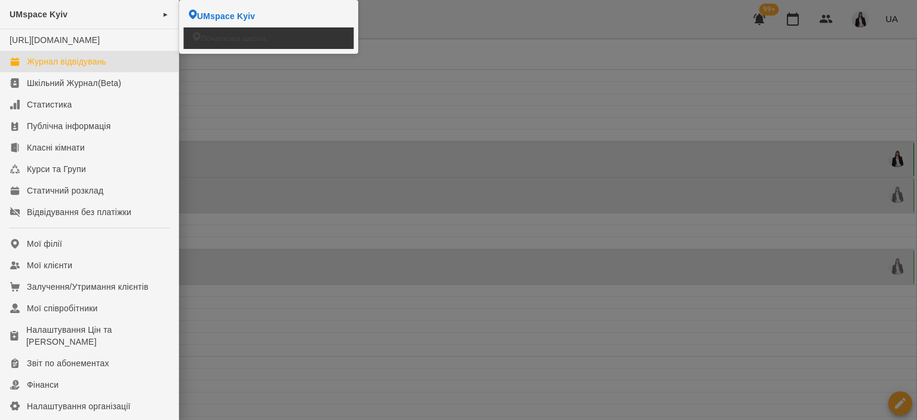
click at [209, 40] on span "Початкова школа" at bounding box center [234, 37] width 66 height 11
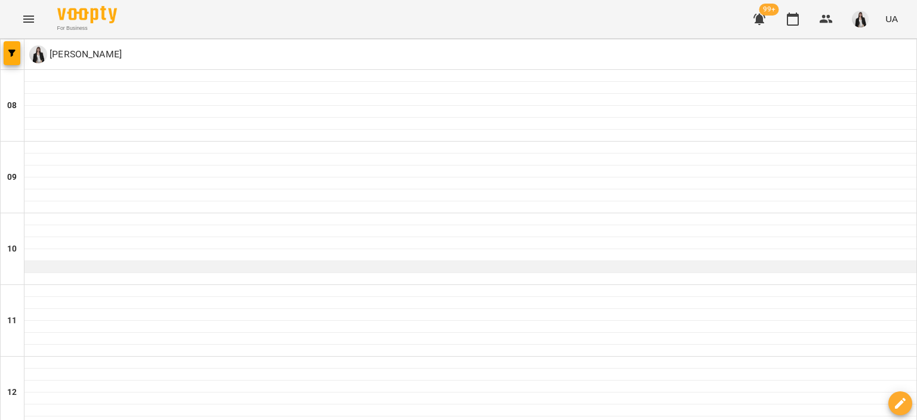
scroll to position [364, 0]
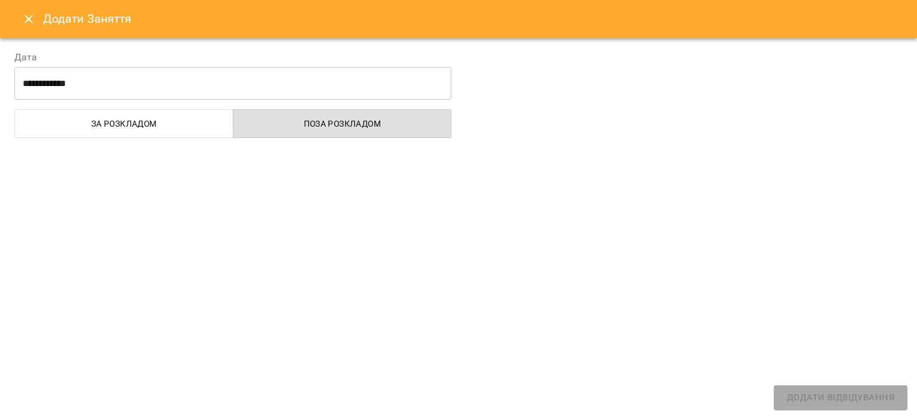
select select "**********"
select select "*******"
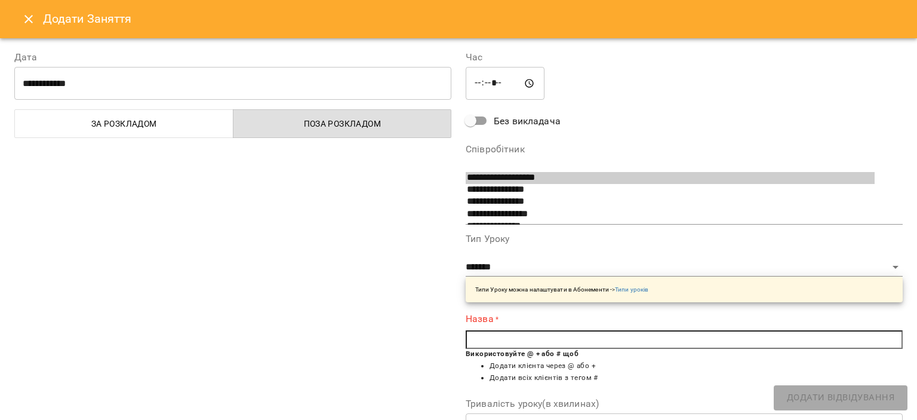
scroll to position [8, 0]
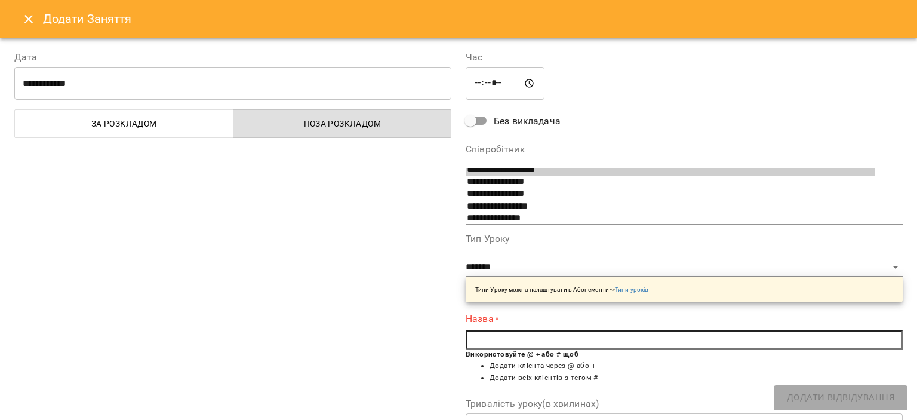
click at [500, 334] on input "text" at bounding box center [683, 339] width 437 height 19
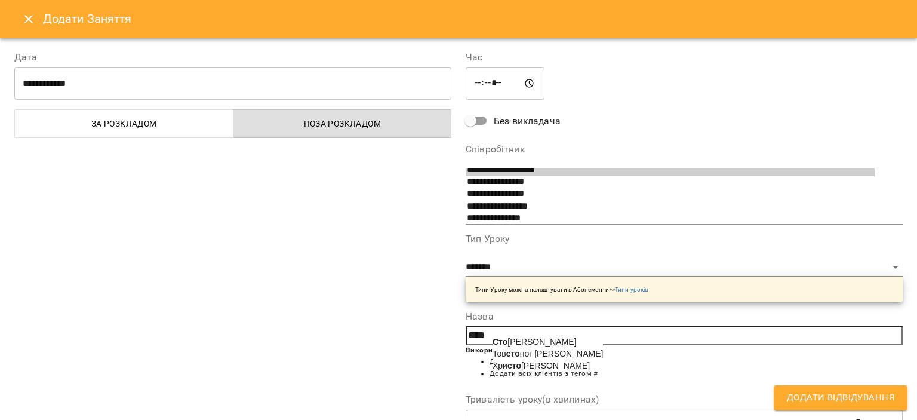
click at [502, 341] on b "Сто" at bounding box center [499, 342] width 15 height 10
type input "**********"
click at [283, 91] on input "**********" at bounding box center [232, 83] width 437 height 33
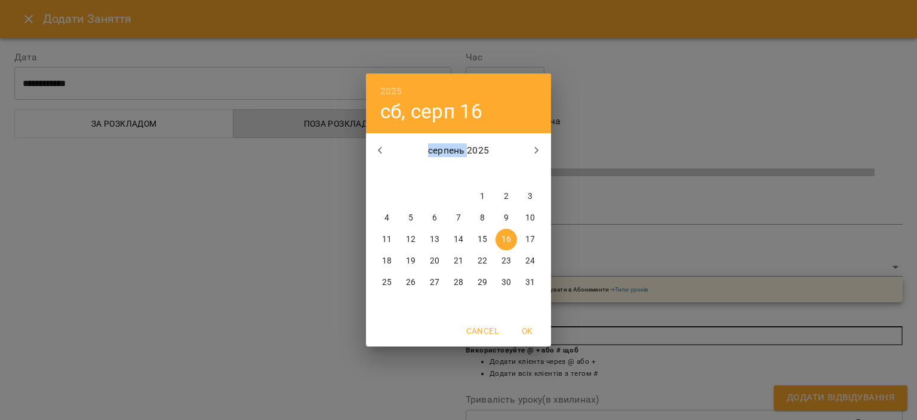
click at [283, 91] on div "2025 сб, серп [DATE] вт ср чт пт сб нд 28 29 30 31 1 2 3 4 5 6 7 8 9 10 11 12 1…" at bounding box center [458, 210] width 917 height 420
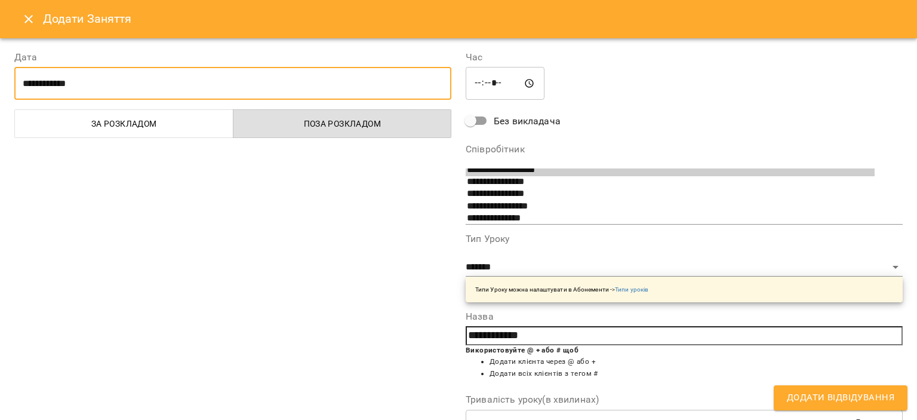
click at [319, 86] on input "**********" at bounding box center [232, 83] width 437 height 33
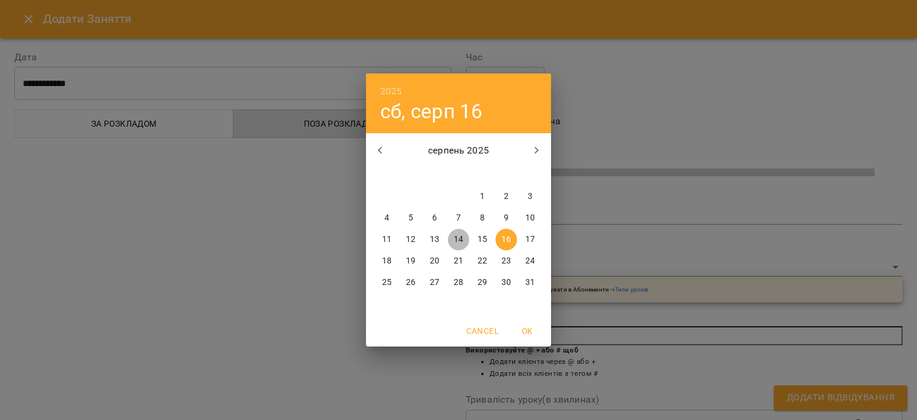
click at [454, 242] on p "14" at bounding box center [459, 239] width 10 height 12
type input "**********"
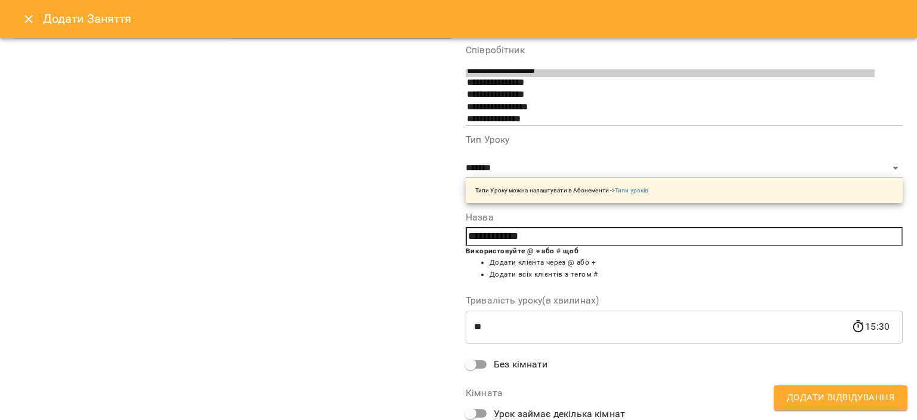
scroll to position [176, 0]
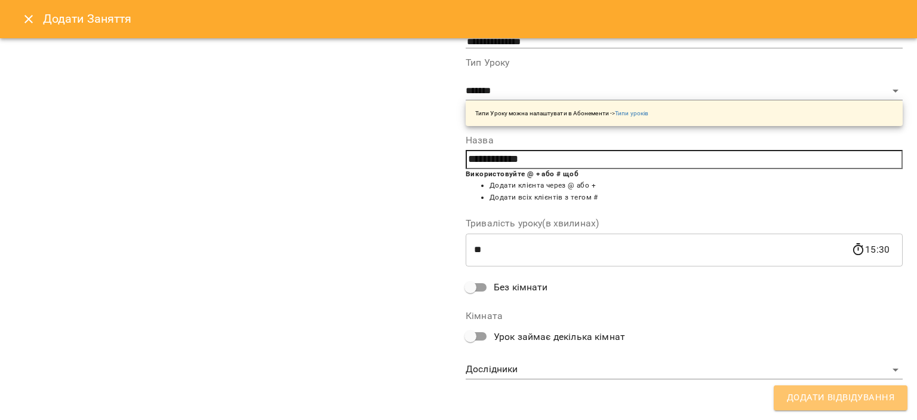
click at [791, 403] on span "Додати Відвідування" at bounding box center [840, 398] width 107 height 16
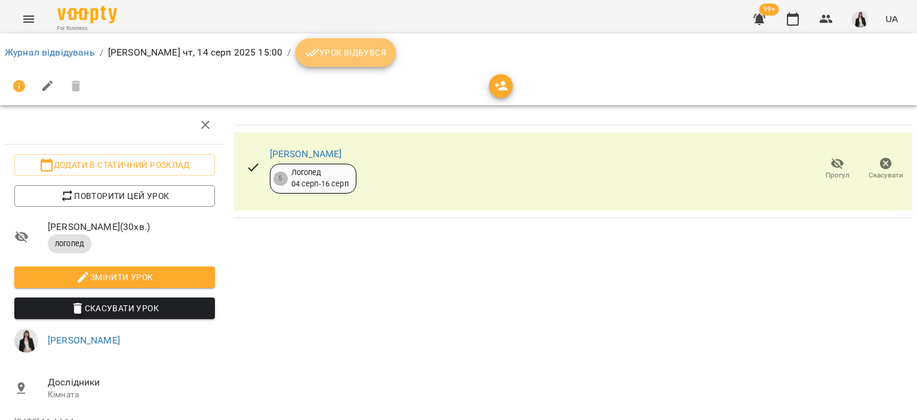
click at [326, 53] on span "Урок відбувся" at bounding box center [345, 52] width 81 height 14
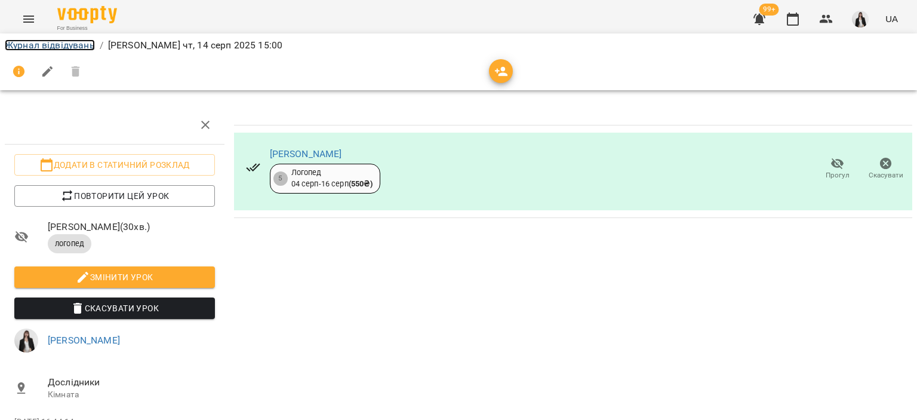
click at [70, 47] on link "Журнал відвідувань" at bounding box center [50, 44] width 90 height 11
